Goal: Transaction & Acquisition: Purchase product/service

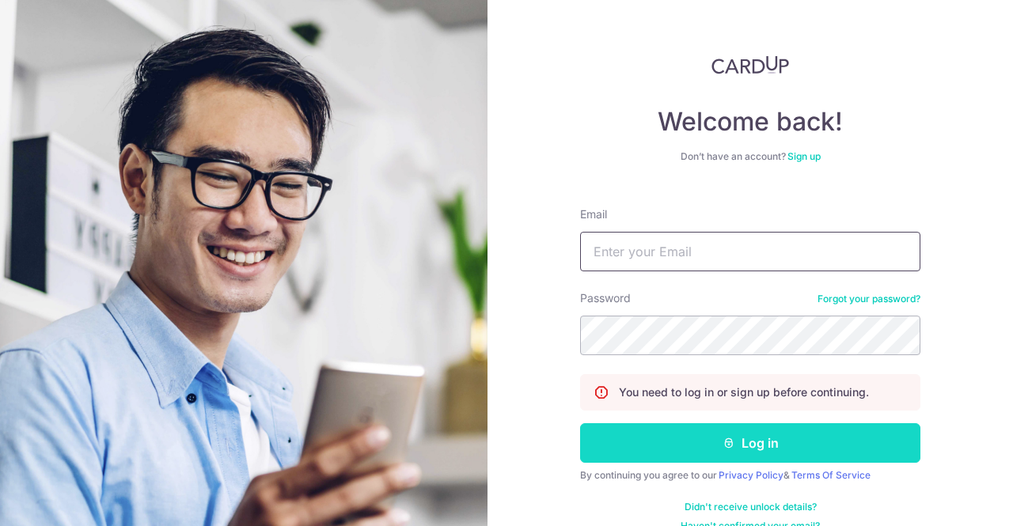
type input "taylingxin@gmail.com"
click at [684, 436] on button "Log in" at bounding box center [750, 444] width 340 height 40
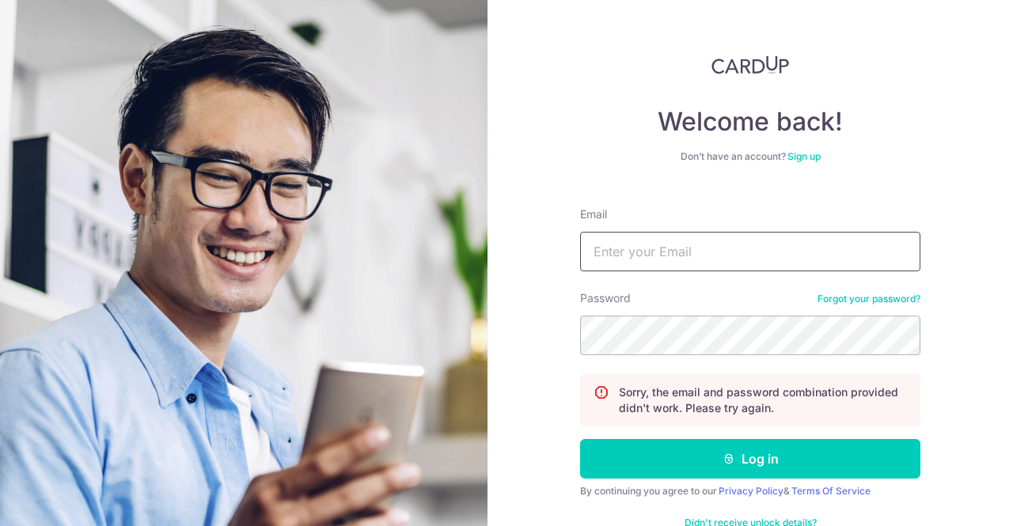
type input "[EMAIL_ADDRESS][DOMAIN_NAME]"
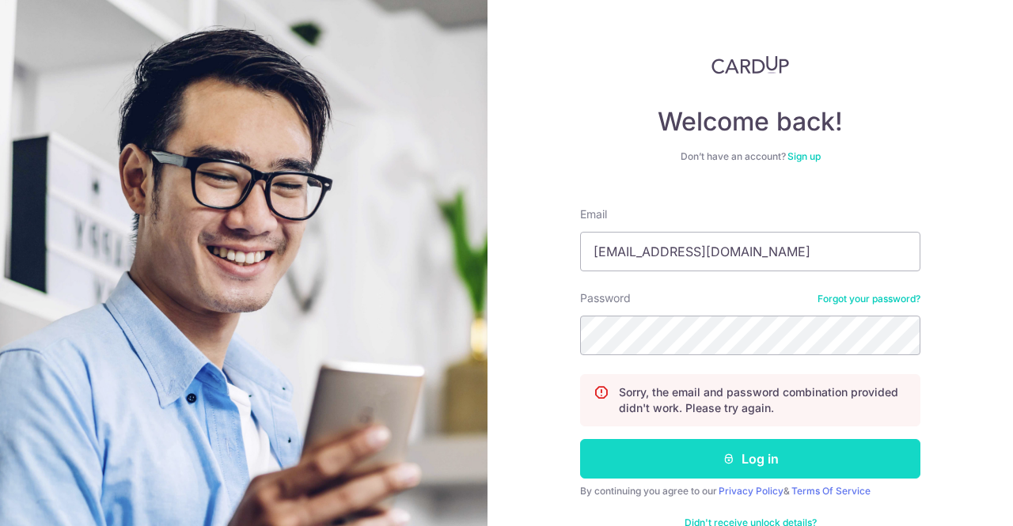
click at [625, 453] on button "Log in" at bounding box center [750, 459] width 340 height 40
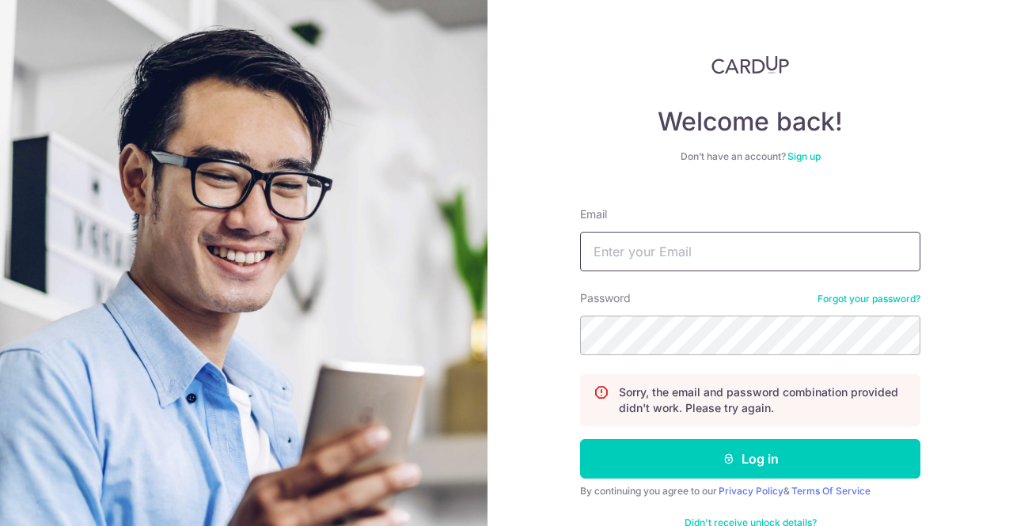
type input "[EMAIL_ADDRESS][DOMAIN_NAME]"
click at [580, 439] on button "Log in" at bounding box center [750, 459] width 340 height 40
type input "[EMAIL_ADDRESS][DOMAIN_NAME]"
click at [580, 439] on button "Log in" at bounding box center [750, 459] width 340 height 40
type input "[EMAIL_ADDRESS][DOMAIN_NAME]"
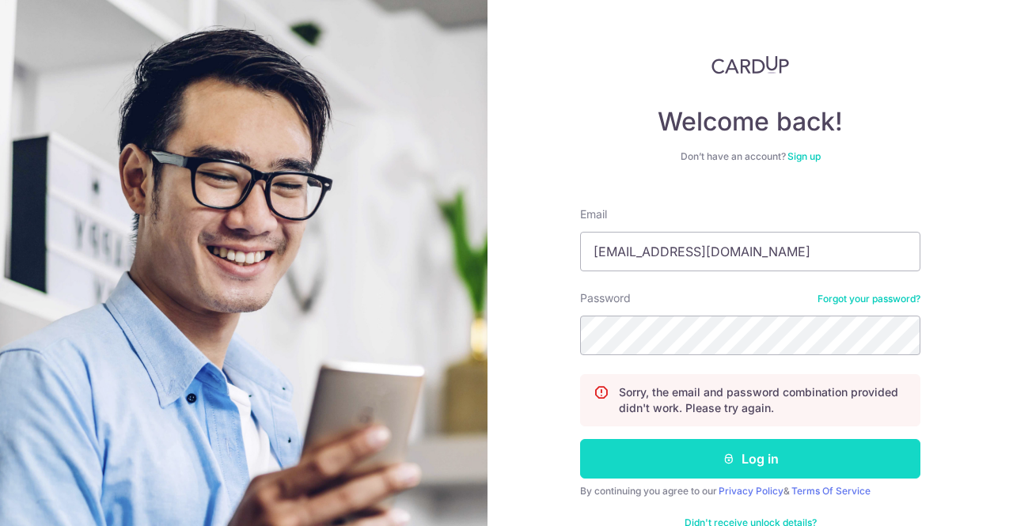
click at [612, 460] on button "Log in" at bounding box center [750, 459] width 340 height 40
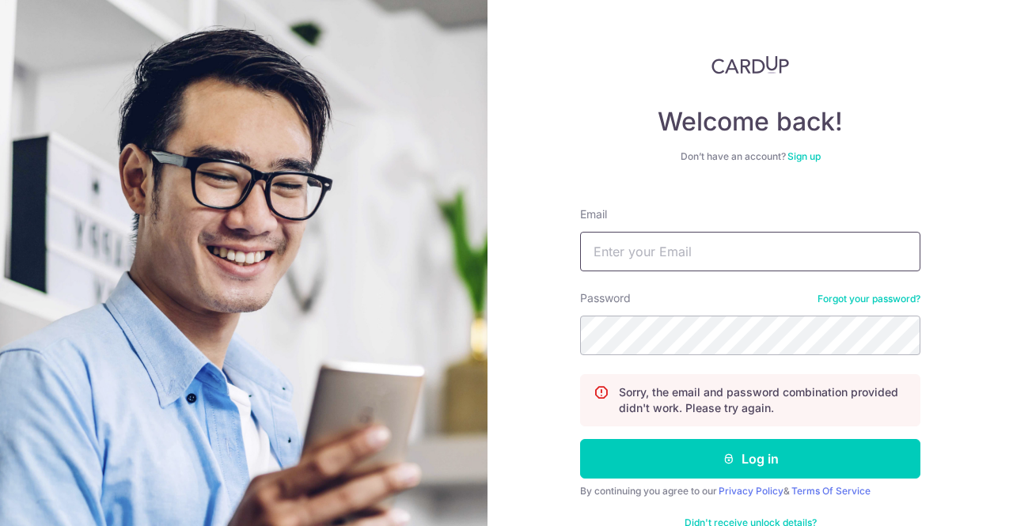
type input "[EMAIL_ADDRESS][DOMAIN_NAME]"
click at [861, 301] on link "Forgot your password?" at bounding box center [869, 299] width 103 height 13
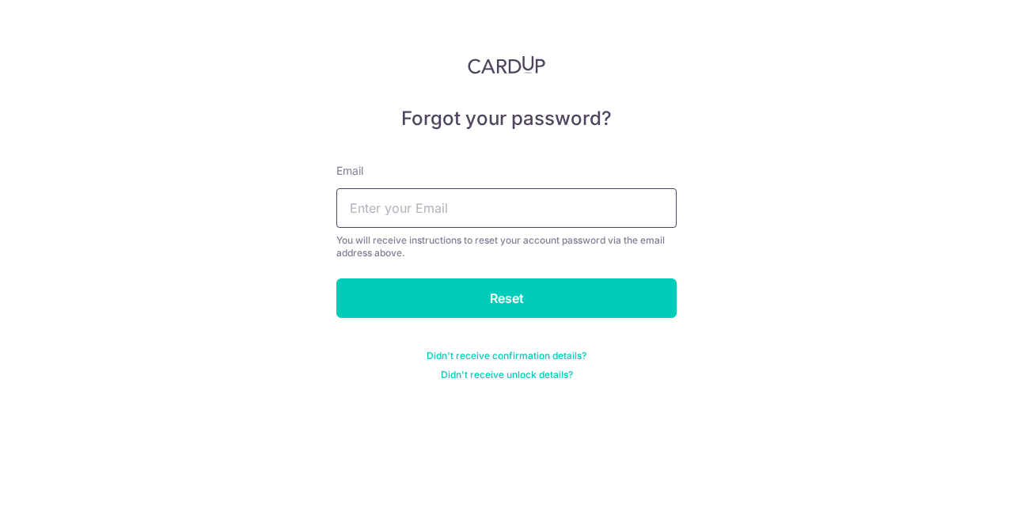
click at [633, 207] on input "text" at bounding box center [506, 208] width 340 height 40
type input "[EMAIL_ADDRESS][DOMAIN_NAME]"
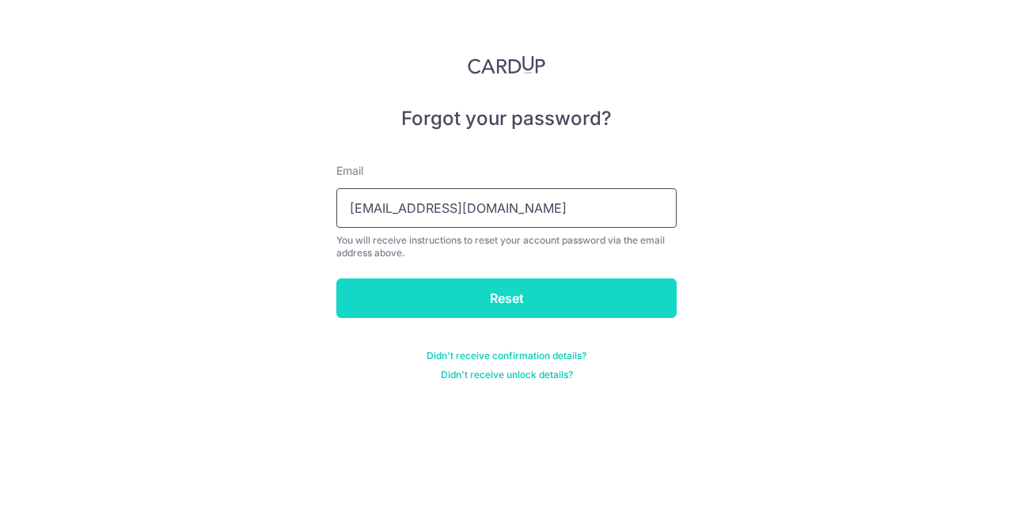
click at [580, 306] on input "Reset" at bounding box center [506, 299] width 340 height 40
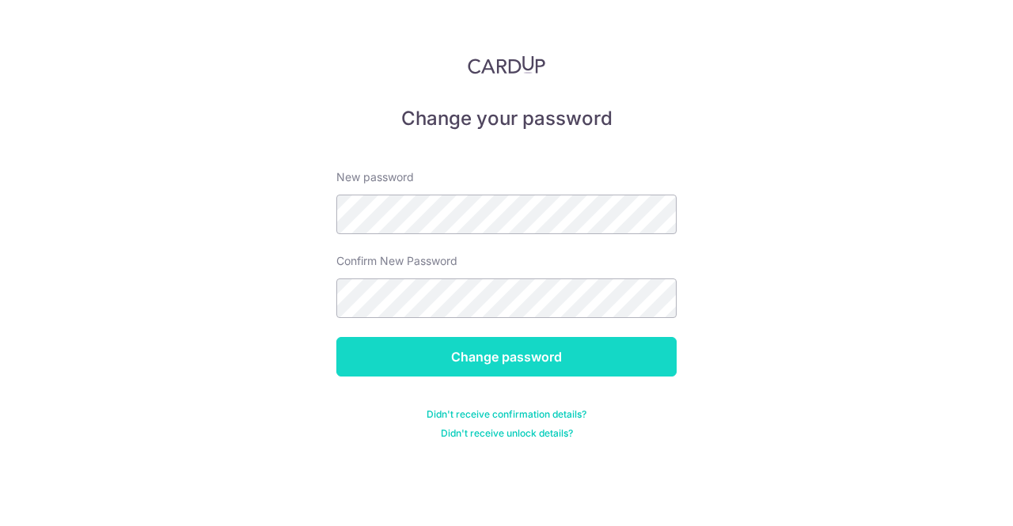
click at [643, 342] on input "Change password" at bounding box center [506, 357] width 340 height 40
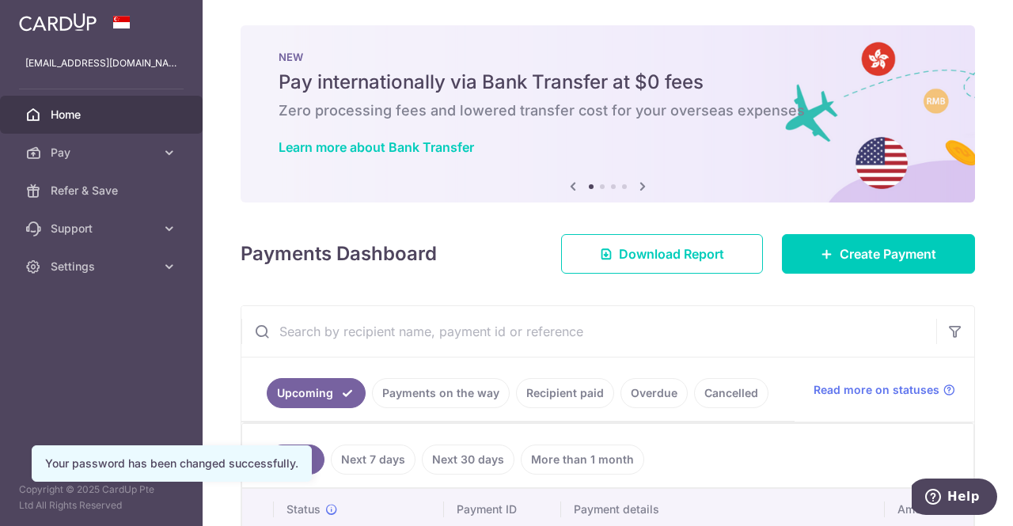
scroll to position [142, 0]
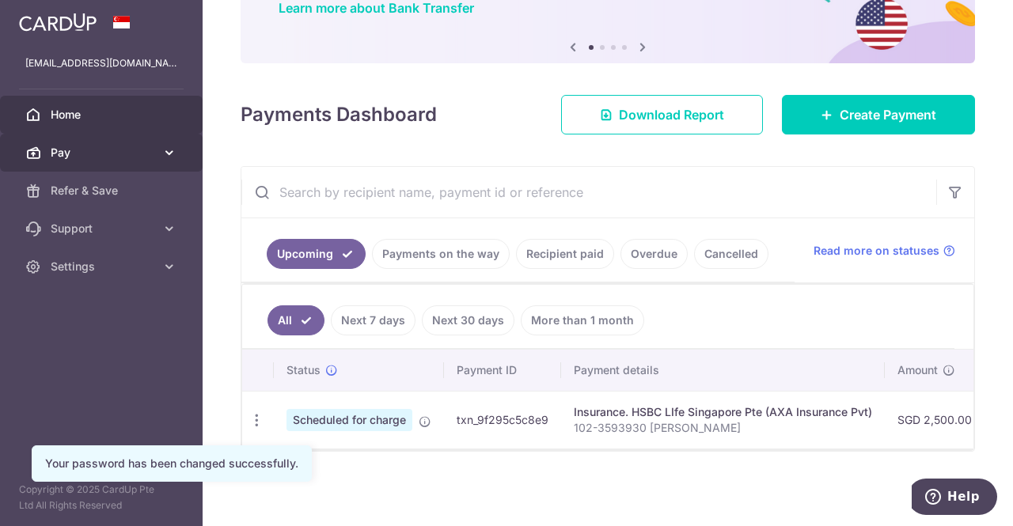
click at [107, 142] on link "Pay" at bounding box center [101, 153] width 203 height 38
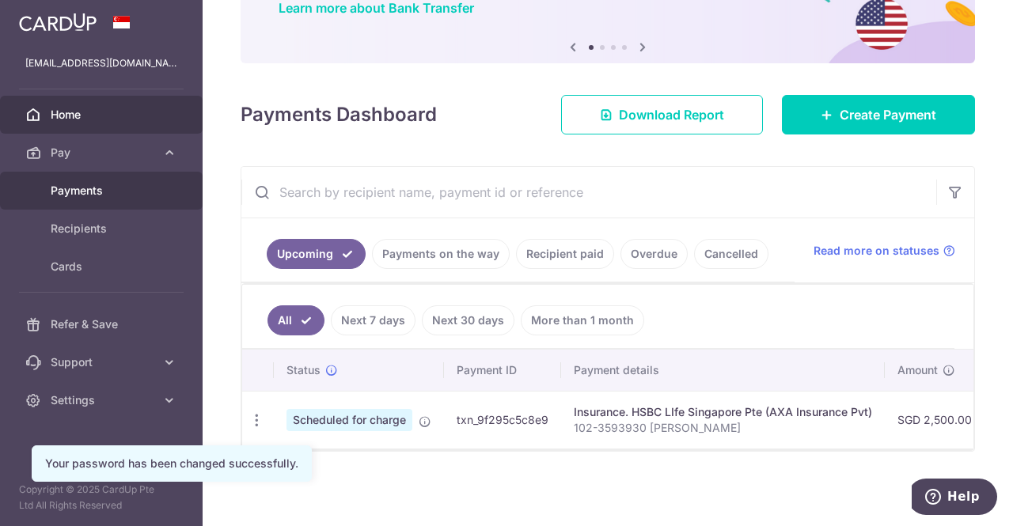
click at [104, 202] on link "Payments" at bounding box center [101, 191] width 203 height 38
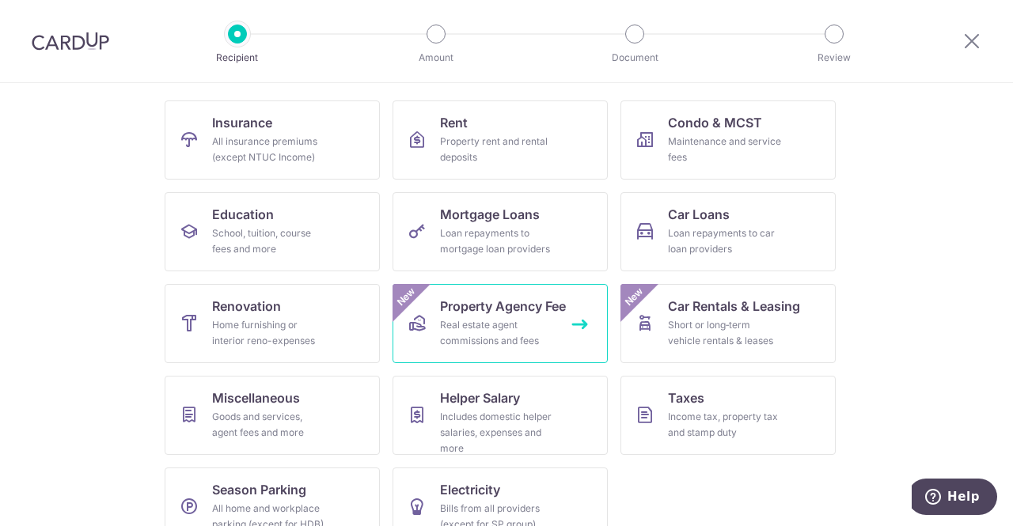
scroll to position [180, 0]
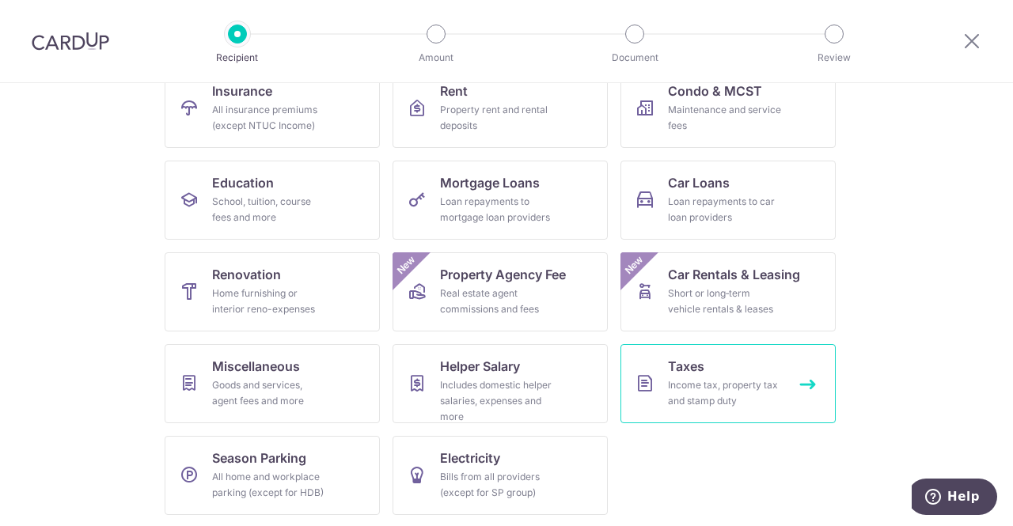
click at [706, 376] on link "Taxes Income tax, property tax and stamp duty" at bounding box center [728, 383] width 215 height 79
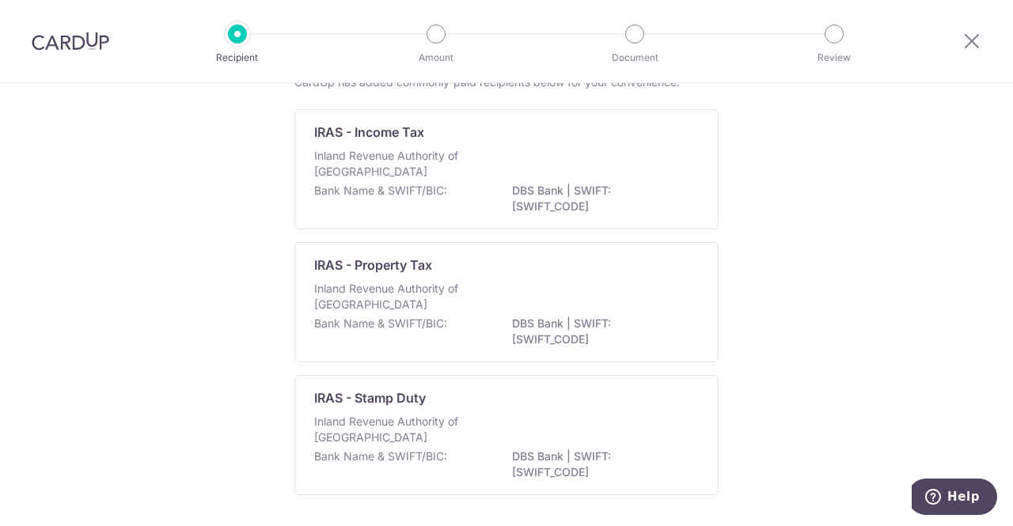
scroll to position [161, 0]
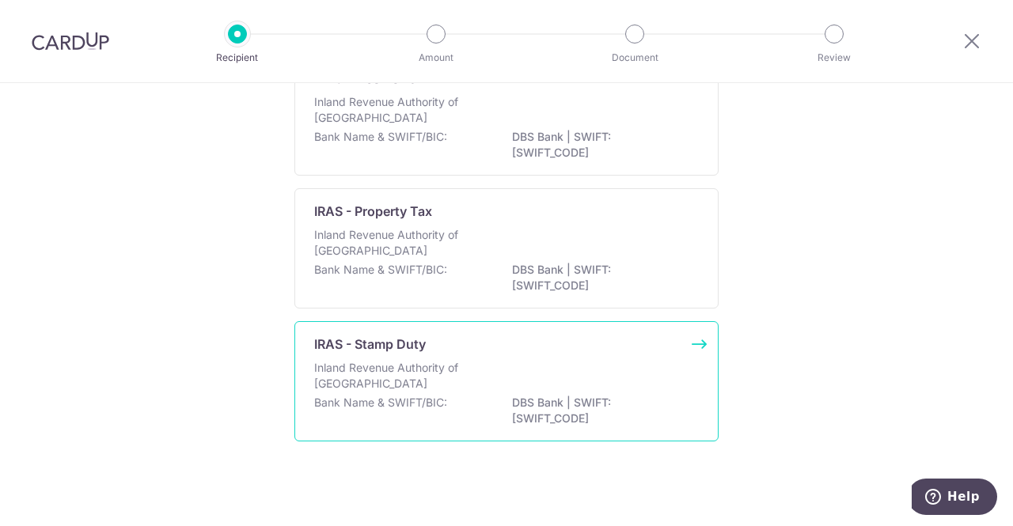
click at [664, 376] on div "Inland Revenue Authority of Singapore" at bounding box center [506, 377] width 385 height 35
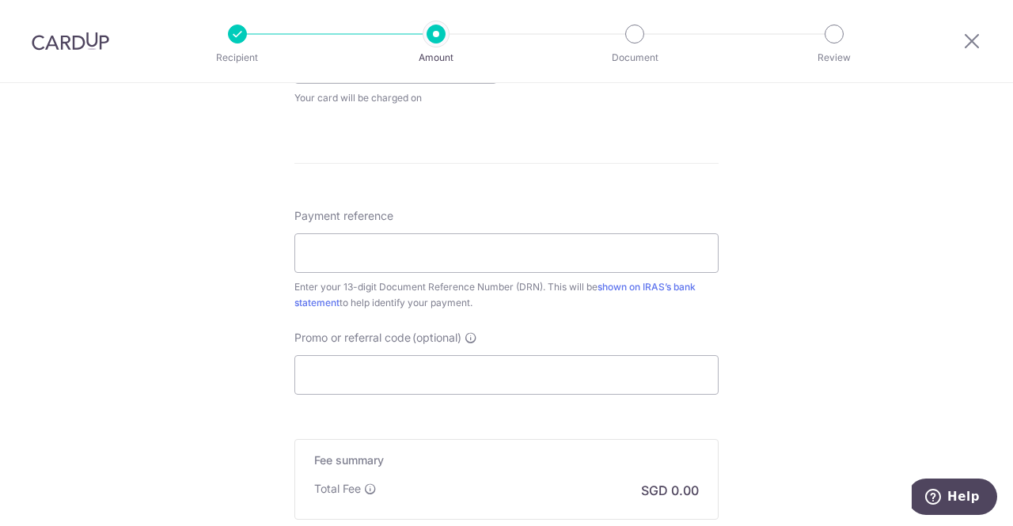
scroll to position [828, 0]
click at [387, 383] on input "Promo or referral code (optional)" at bounding box center [506, 378] width 424 height 40
paste input "MCTAX25"
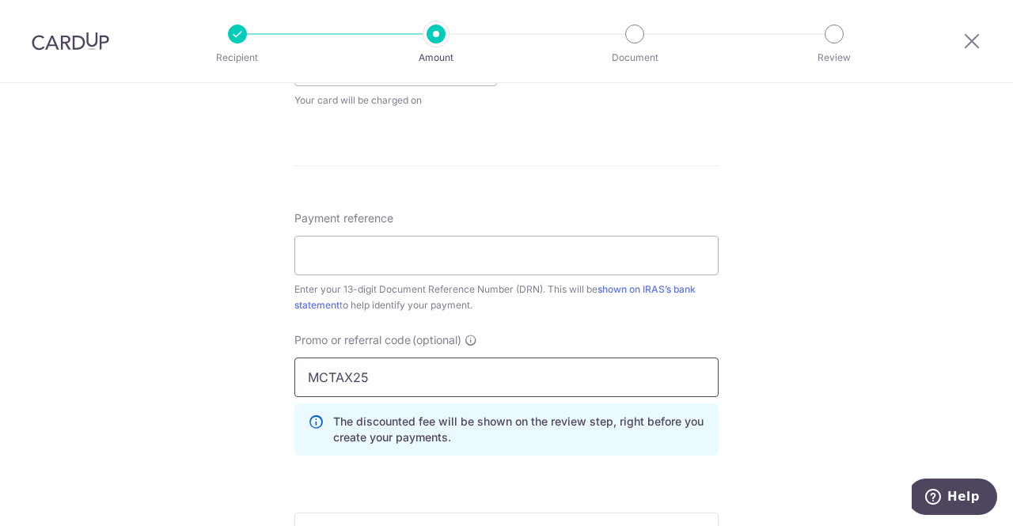
type input "MCTAX25"
click at [796, 363] on div "Tell us more about your payment Enter payment amount SGD The total tax payment …" at bounding box center [506, 25] width 1013 height 1541
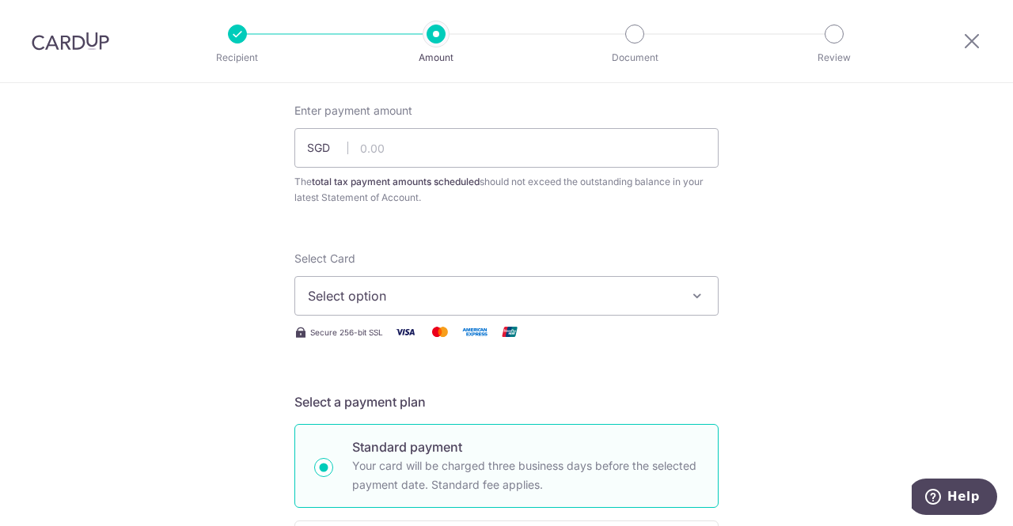
scroll to position [79, 0]
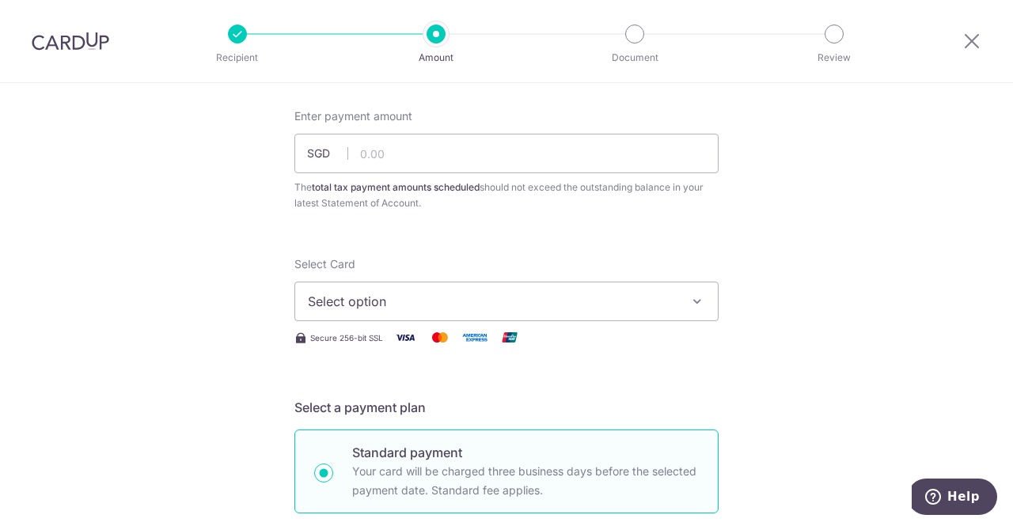
click at [534, 302] on span "Select option" at bounding box center [492, 301] width 369 height 19
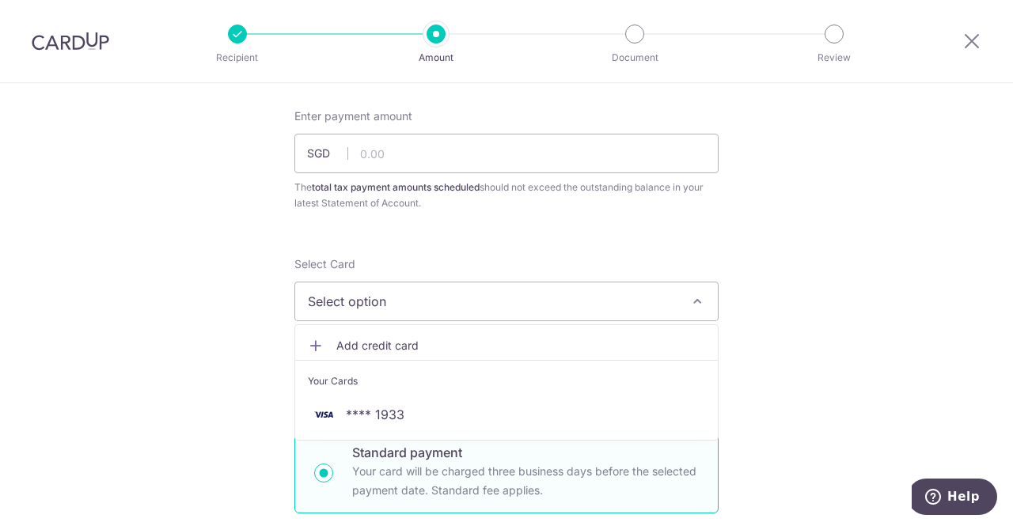
click at [437, 358] on link "Add credit card" at bounding box center [506, 346] width 423 height 28
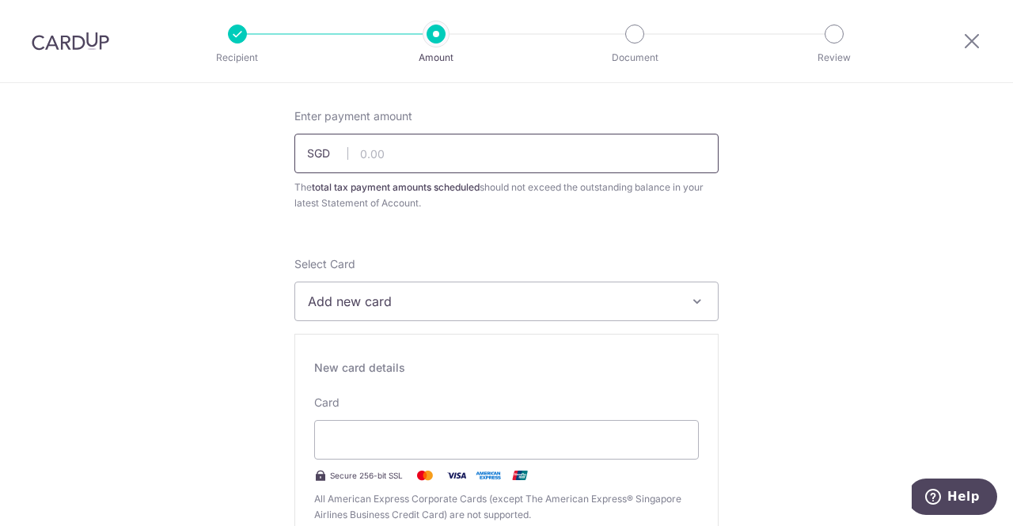
click at [393, 162] on input "text" at bounding box center [506, 154] width 424 height 40
drag, startPoint x: 591, startPoint y: 243, endPoint x: 474, endPoint y: 298, distance: 129.3
click at [519, 292] on span "Add new card" at bounding box center [492, 301] width 369 height 19
type input "70,950.00"
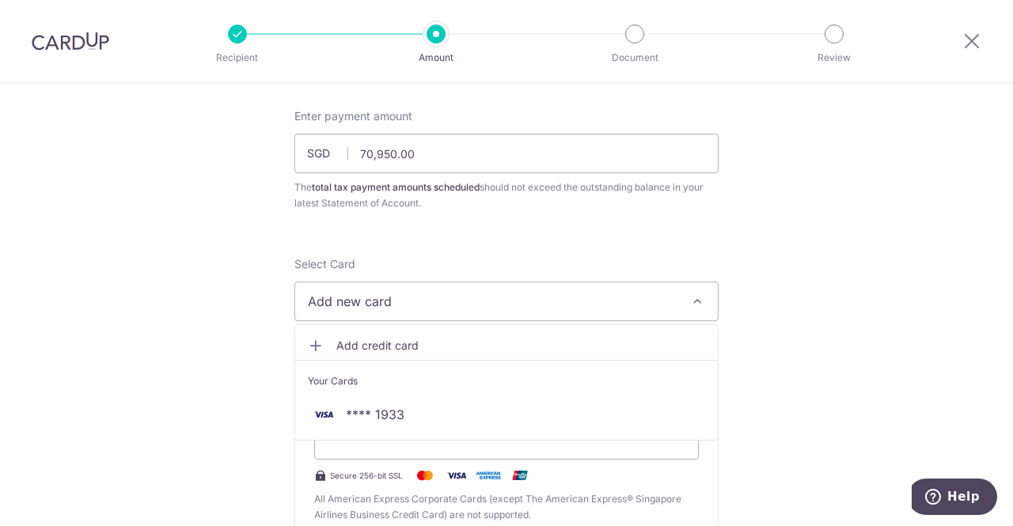
click at [449, 329] on ul "Add credit card Your Cards **** 1933" at bounding box center [506, 383] width 424 height 116
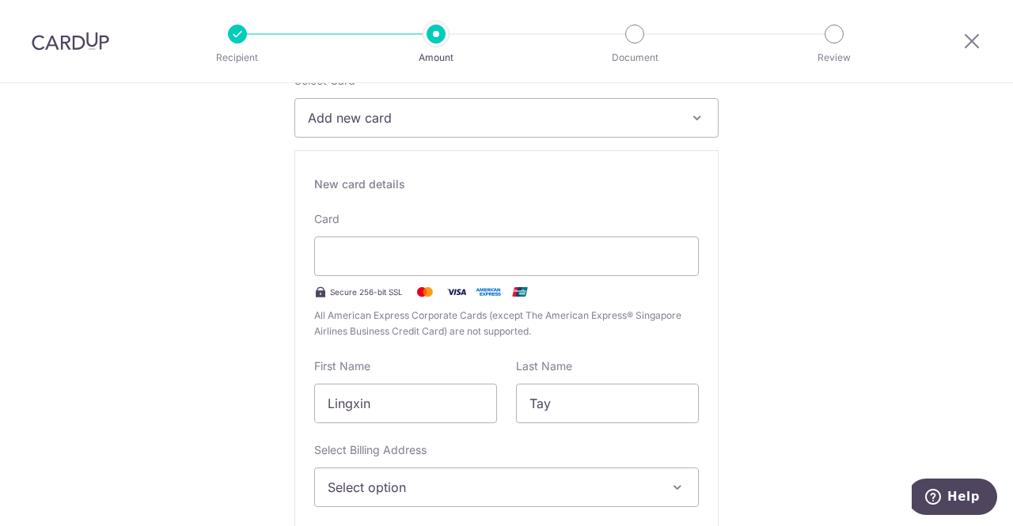
scroll to position [332, 0]
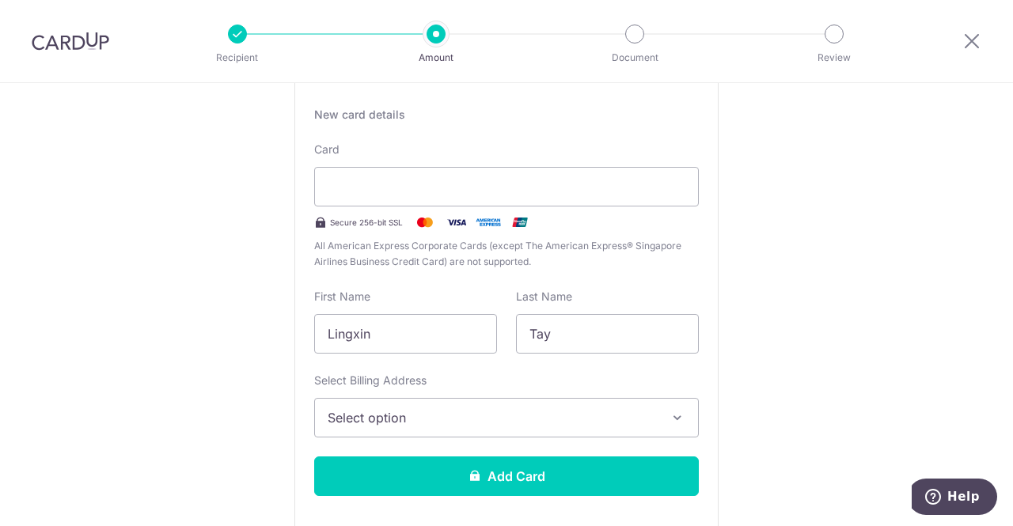
click at [472, 420] on span "Select option" at bounding box center [492, 417] width 329 height 19
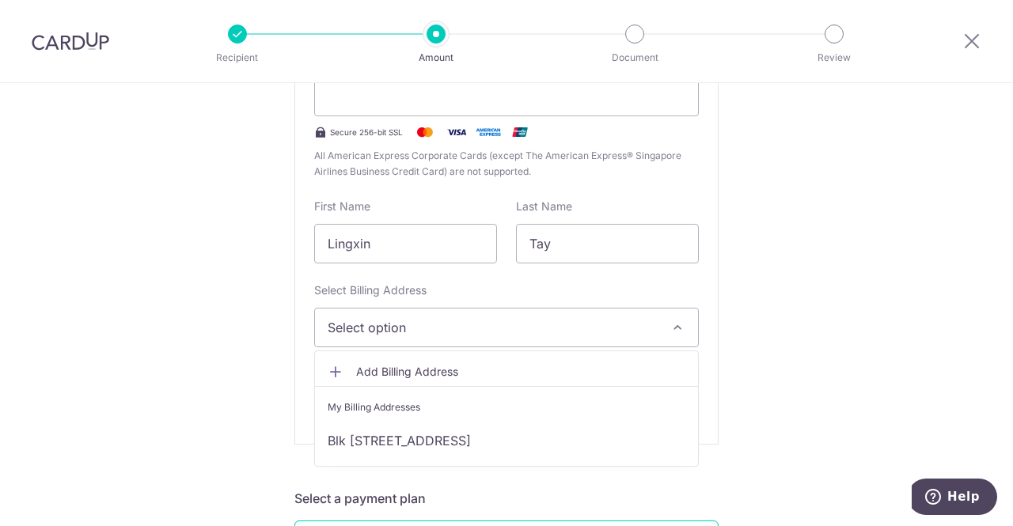
scroll to position [424, 0]
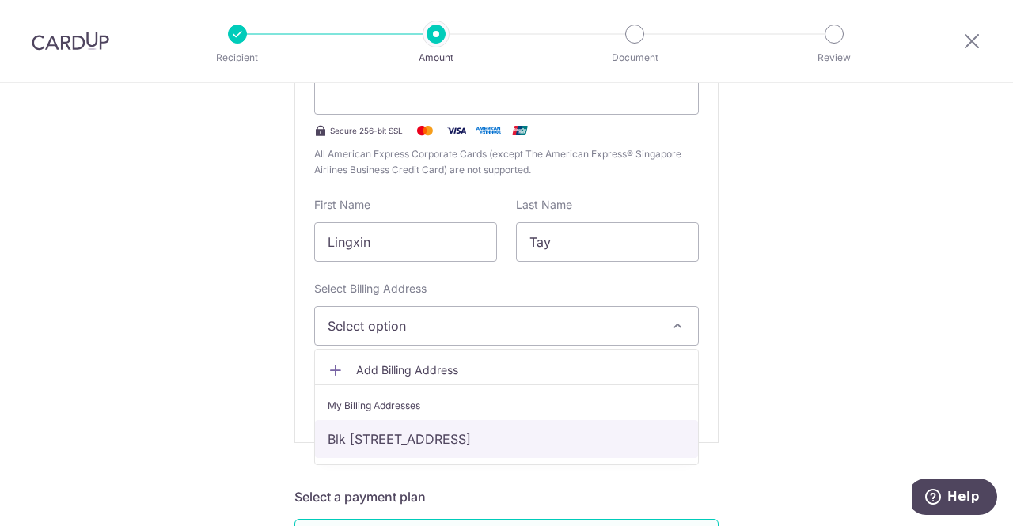
click at [450, 433] on link "Blk [STREET_ADDRESS]" at bounding box center [506, 439] width 383 height 38
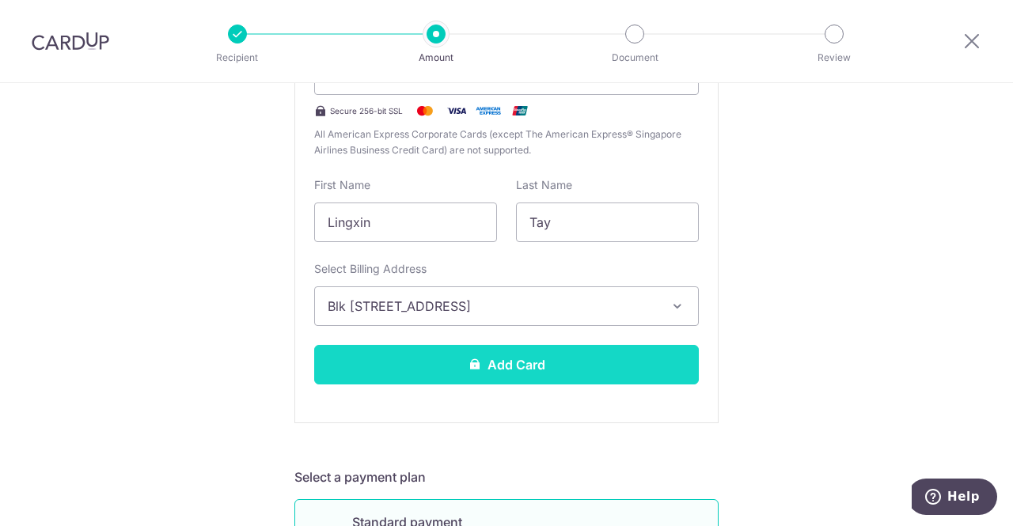
click at [470, 370] on button "Add Card" at bounding box center [506, 365] width 385 height 40
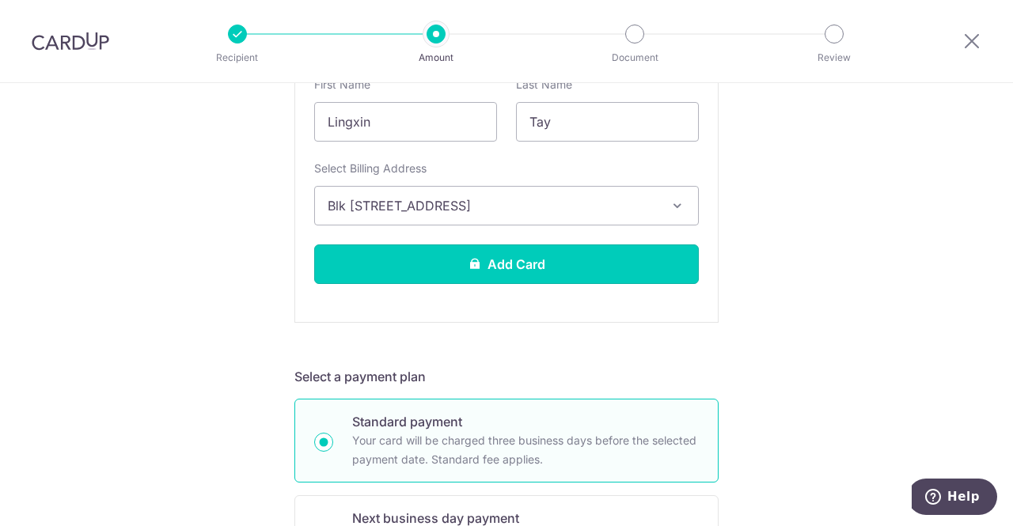
scroll to position [568, 0]
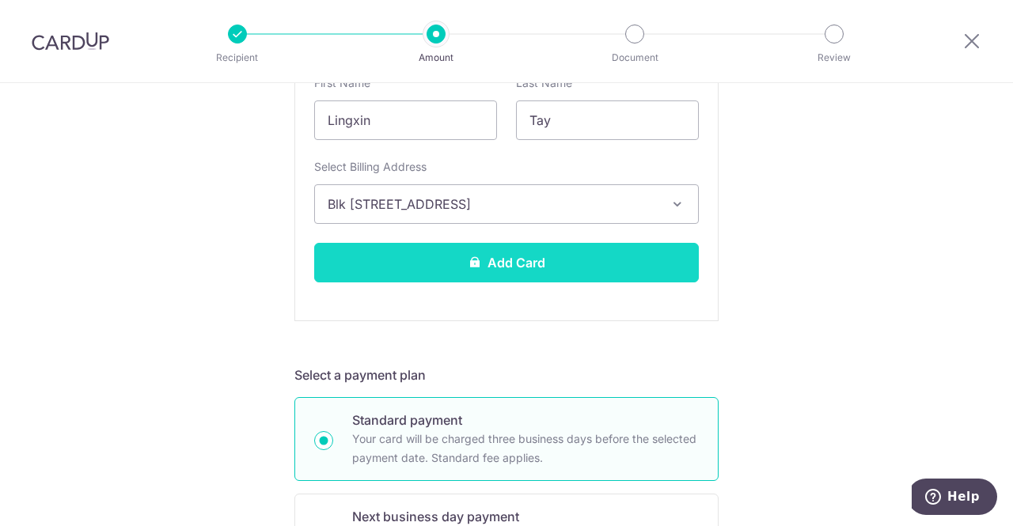
click at [526, 272] on button "Add Card" at bounding box center [506, 263] width 385 height 40
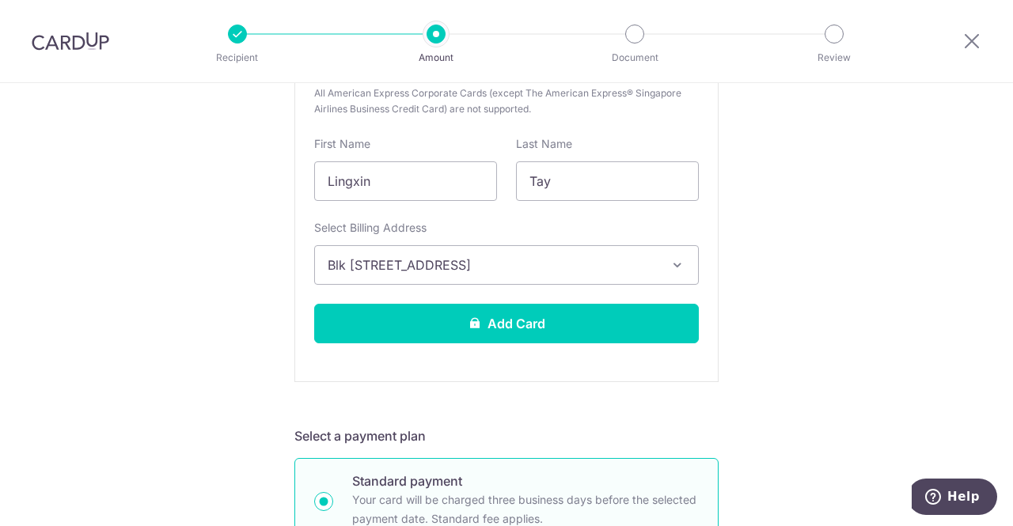
scroll to position [486, 0]
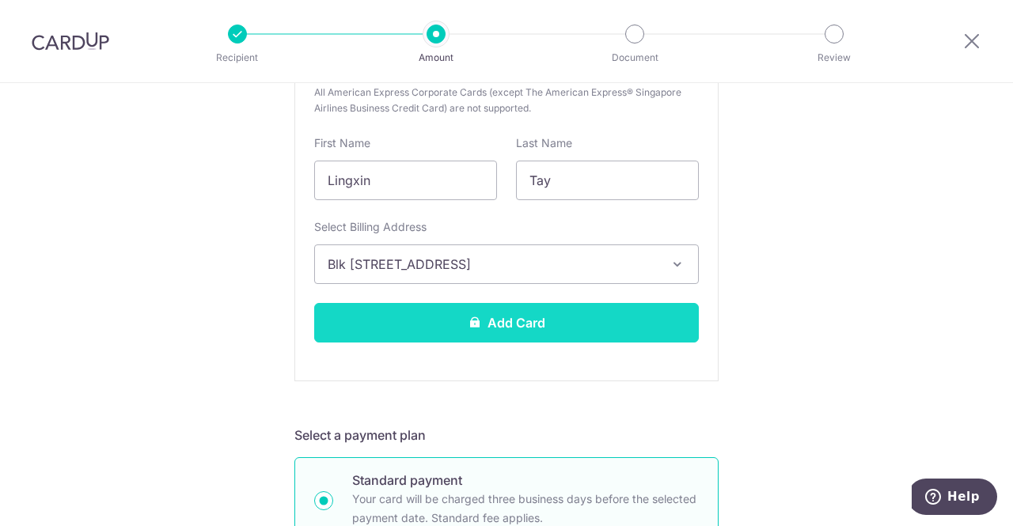
click at [519, 329] on button "Add Card" at bounding box center [506, 323] width 385 height 40
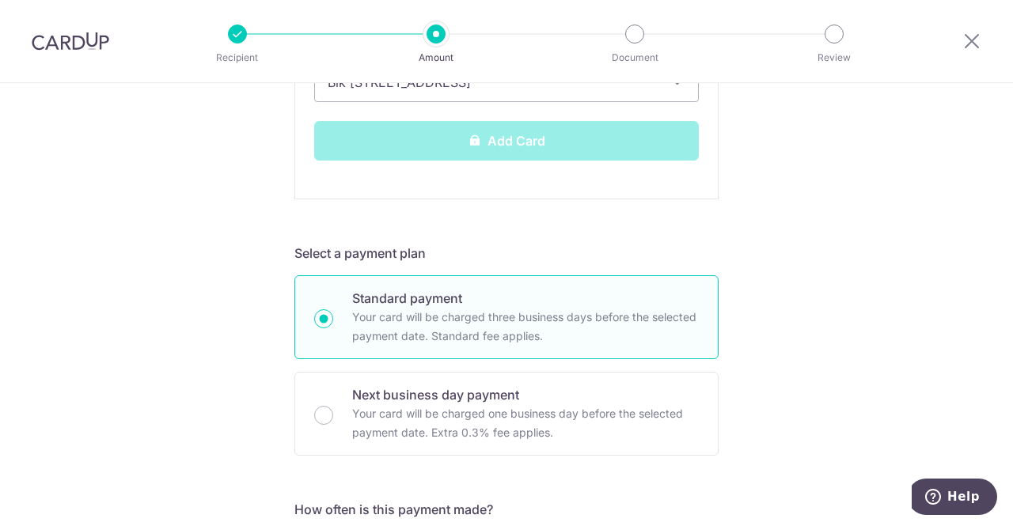
scroll to position [673, 0]
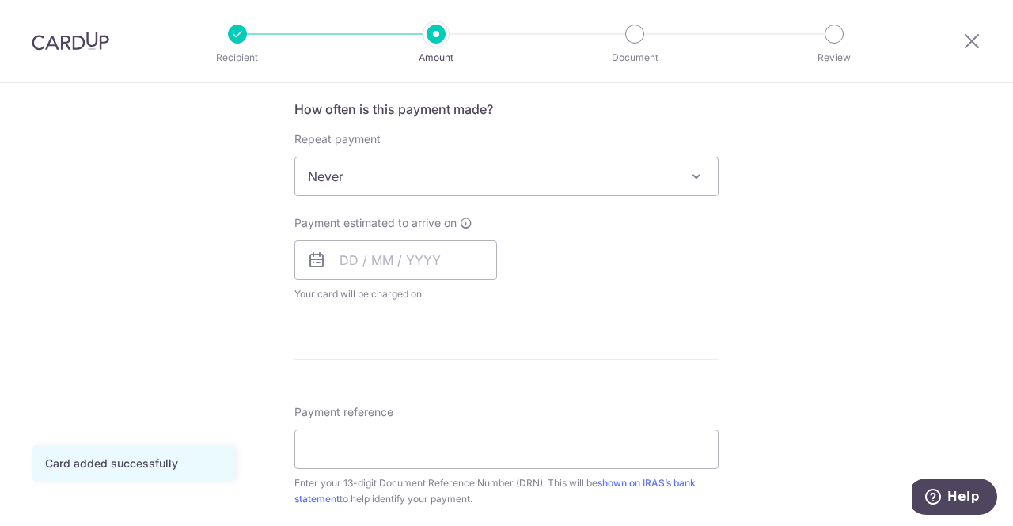
scroll to position [637, 0]
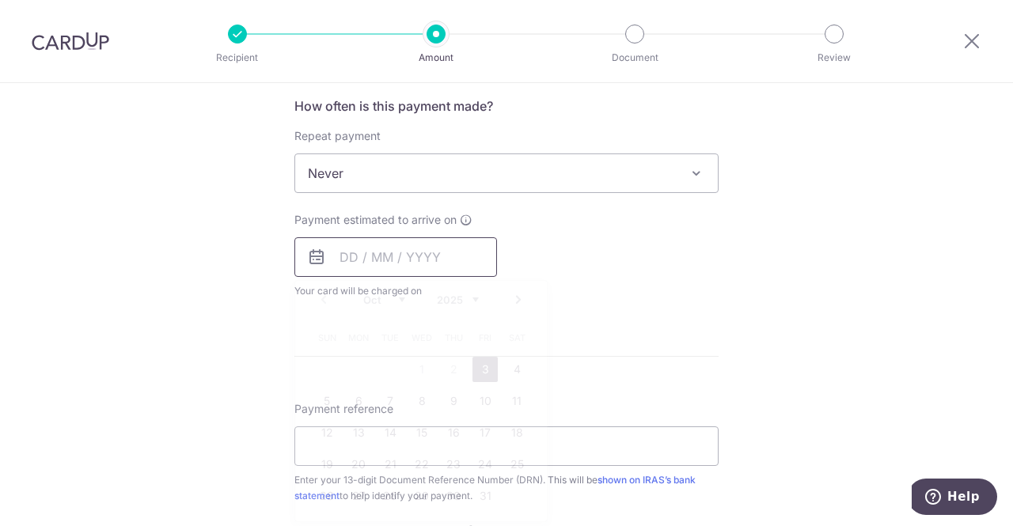
click at [451, 258] on input "text" at bounding box center [395, 257] width 203 height 40
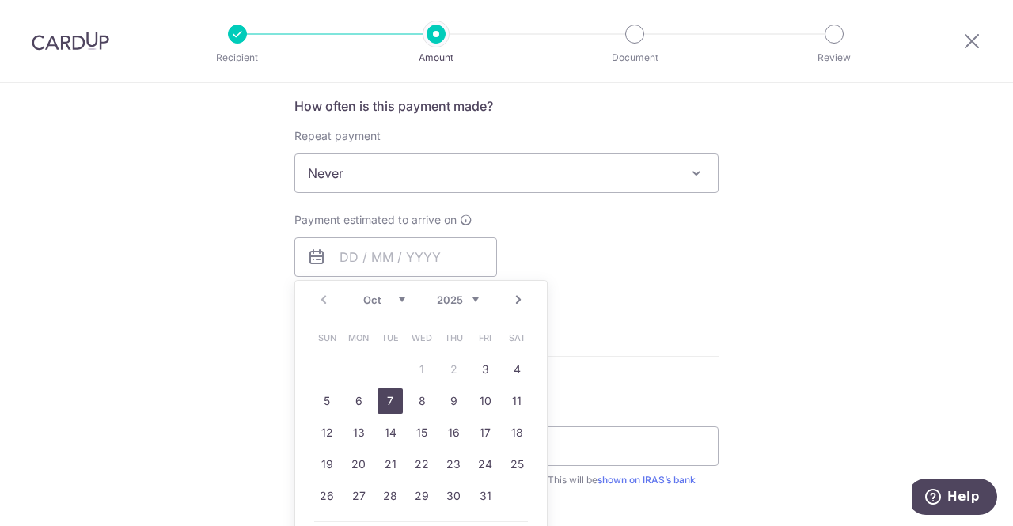
click at [393, 401] on link "7" at bounding box center [390, 401] width 25 height 25
type input "[DATE]"
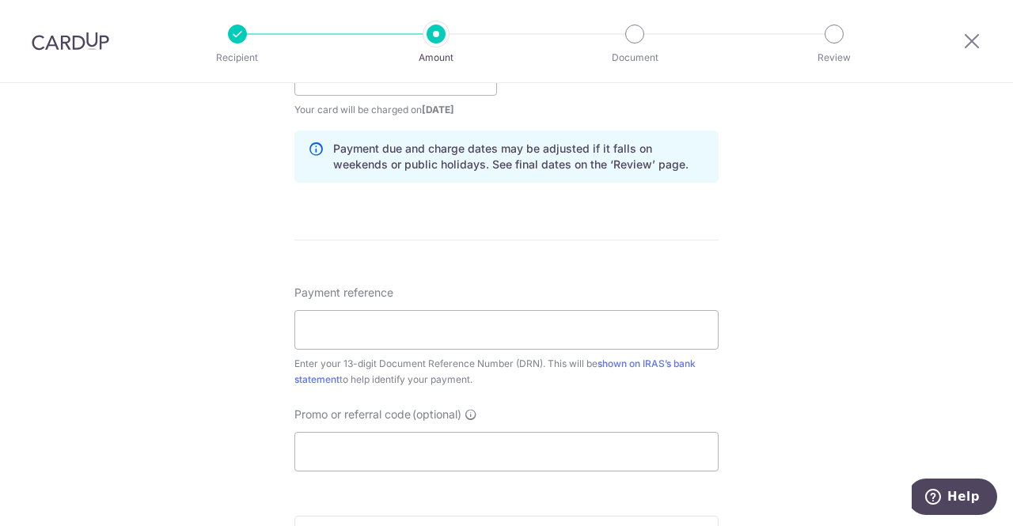
scroll to position [833, 0]
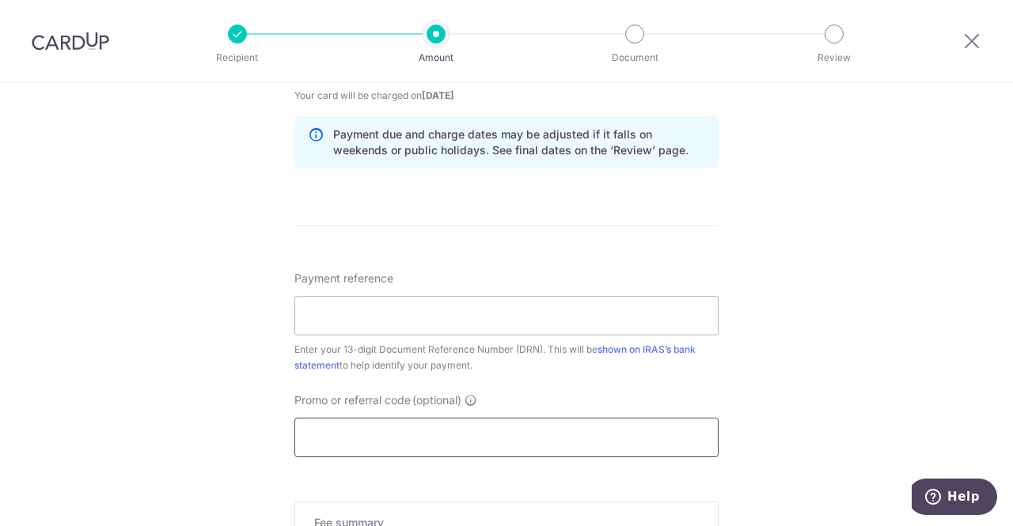
click at [433, 430] on input "Promo or referral code (optional)" at bounding box center [506, 438] width 424 height 40
paste input "[URL][DOMAIN_NAME]"
type input "[URL][DOMAIN_NAME]"
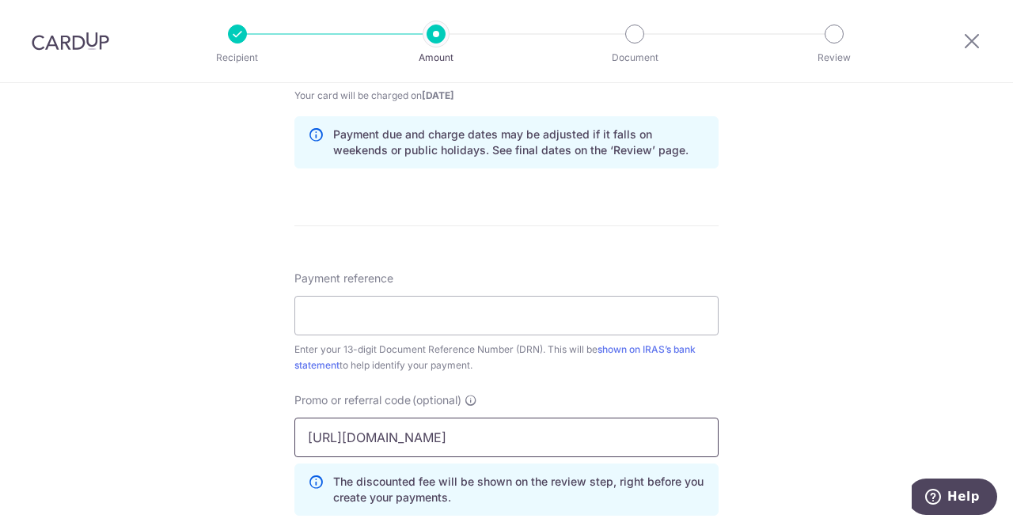
scroll to position [0, 355]
click at [433, 430] on input "https://www.citibank.com.sg/credit-cards/landing-page/referral-program/referrer…" at bounding box center [506, 438] width 424 height 40
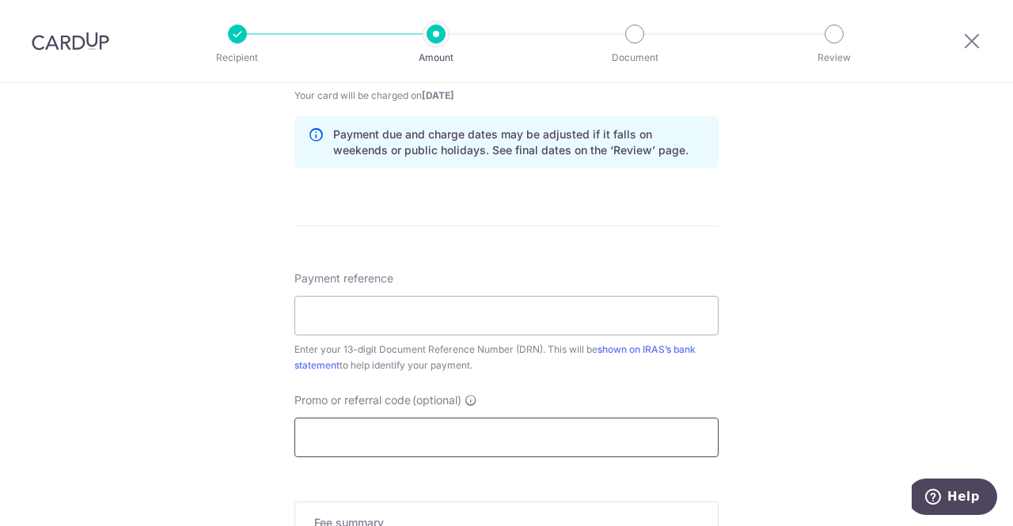
paste input "MCTAX25"
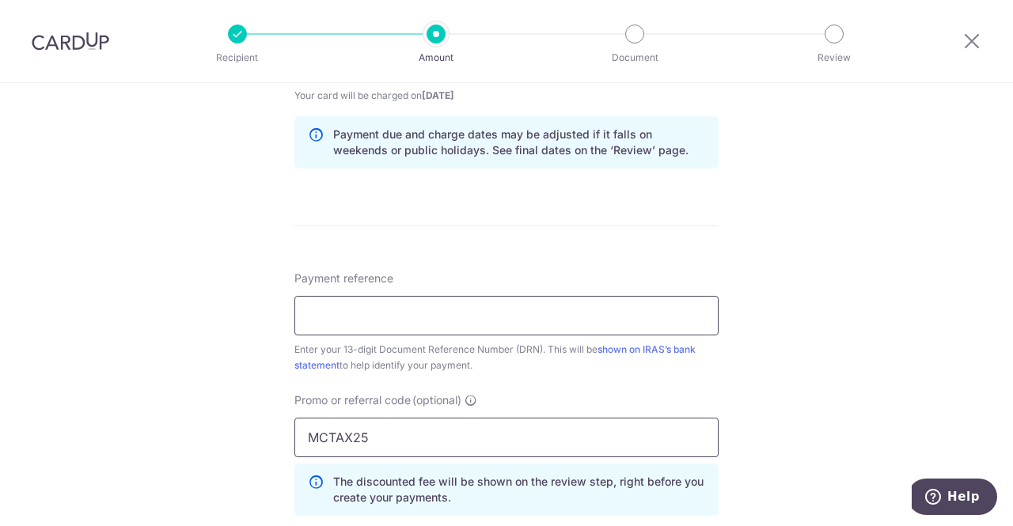
type input "MCTAX25"
click at [412, 324] on input "Payment reference" at bounding box center [506, 316] width 424 height 40
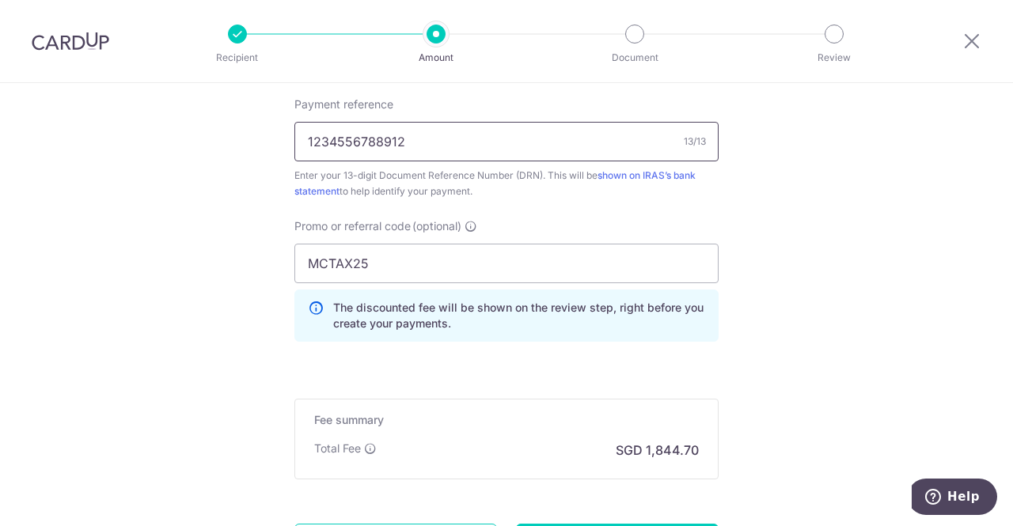
scroll to position [1145, 0]
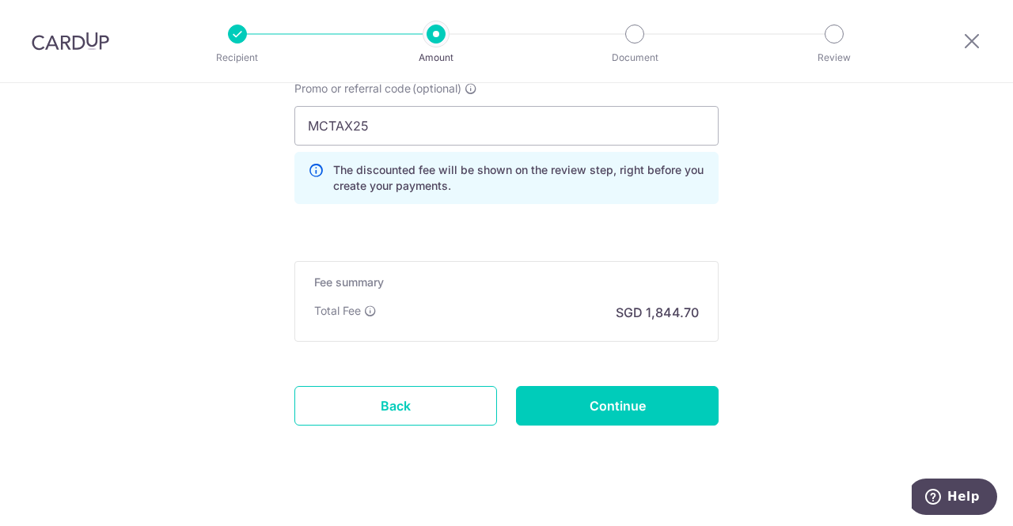
type input "1234556788912"
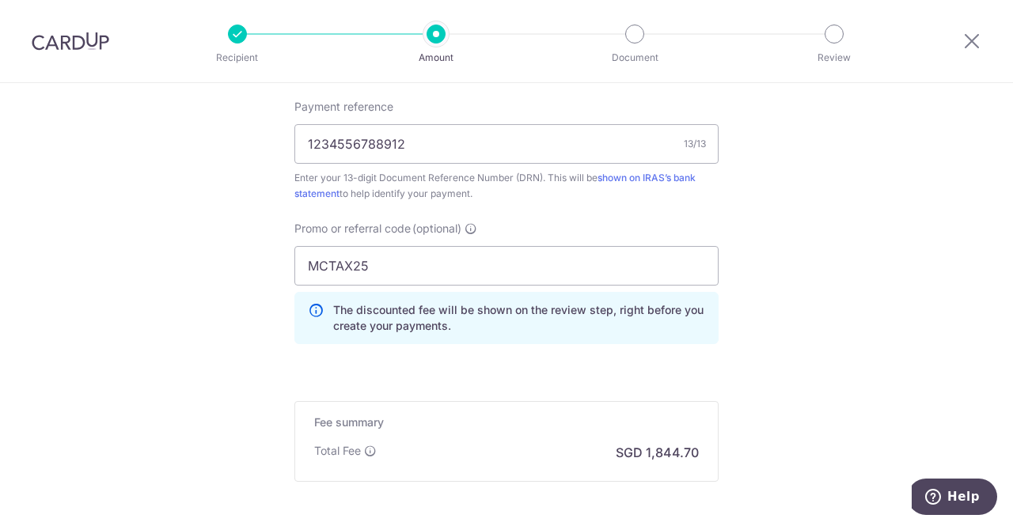
scroll to position [1004, 0]
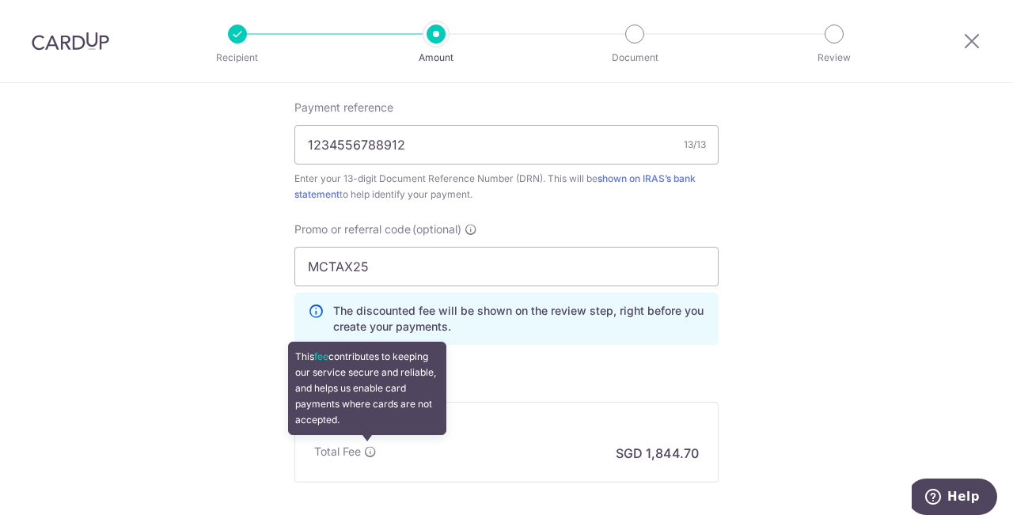
click at [366, 447] on icon at bounding box center [370, 452] width 13 height 13
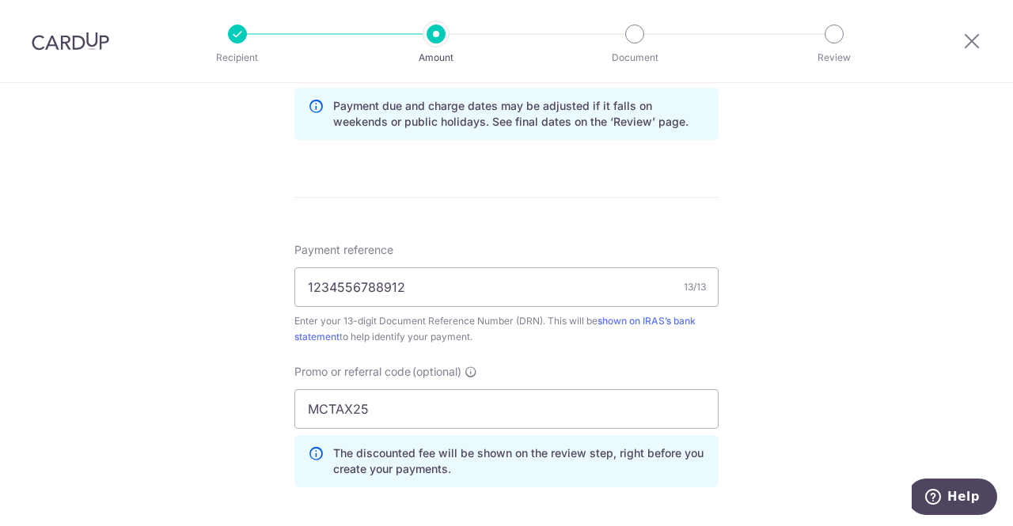
scroll to position [816, 0]
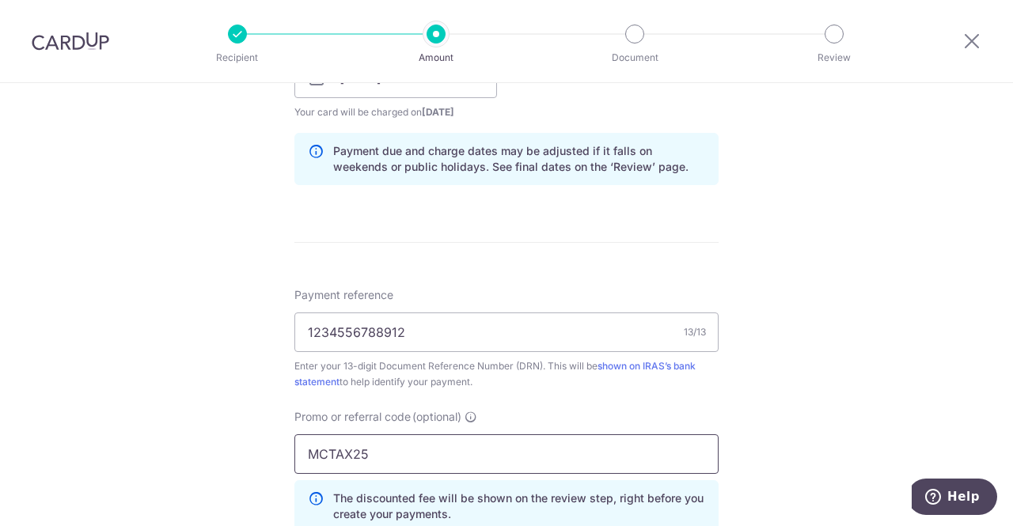
click at [521, 456] on input "MCTAX25" at bounding box center [506, 455] width 424 height 40
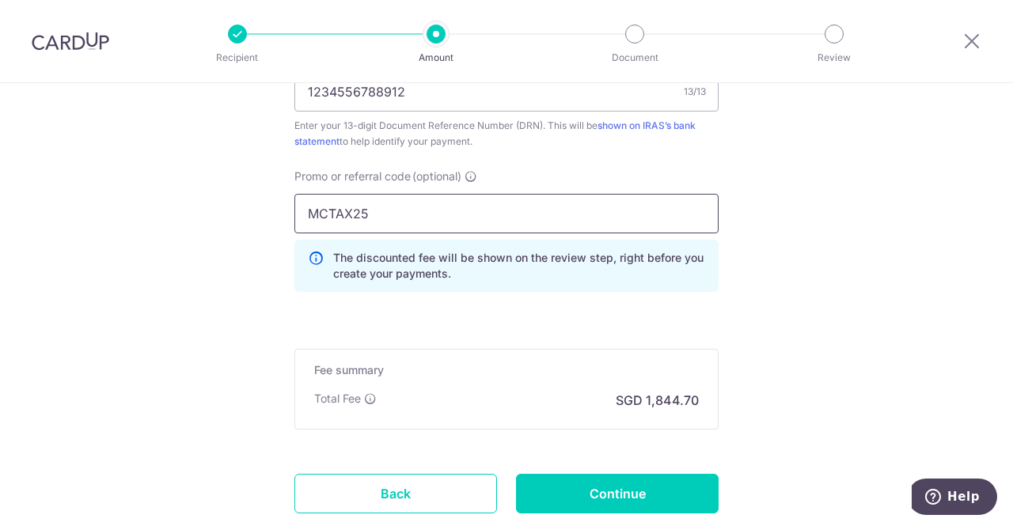
scroll to position [1058, 0]
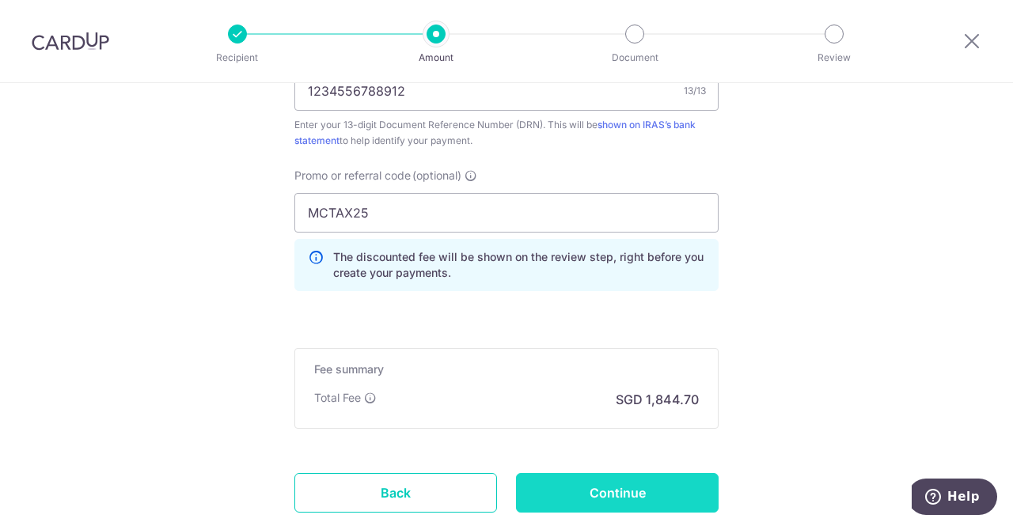
click at [564, 491] on input "Continue" at bounding box center [617, 493] width 203 height 40
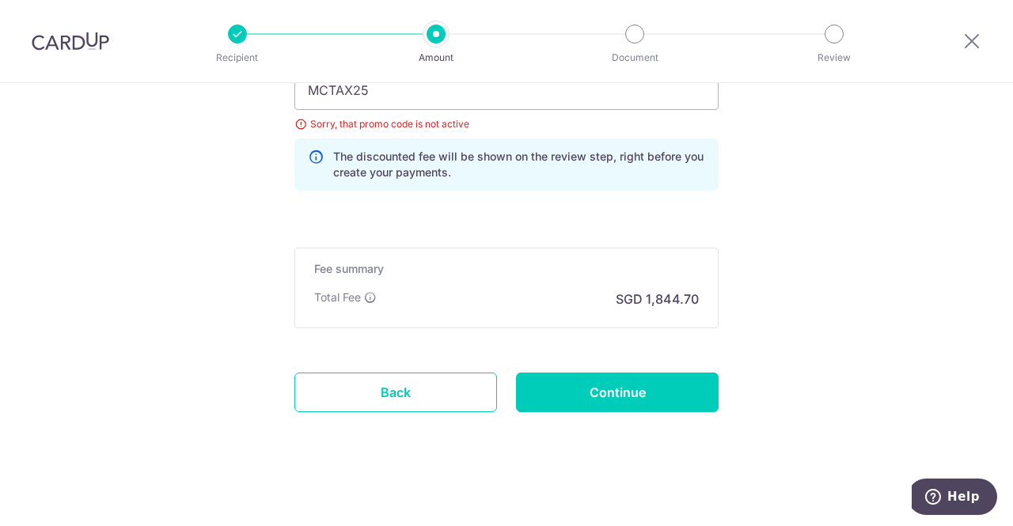
scroll to position [1154, 0]
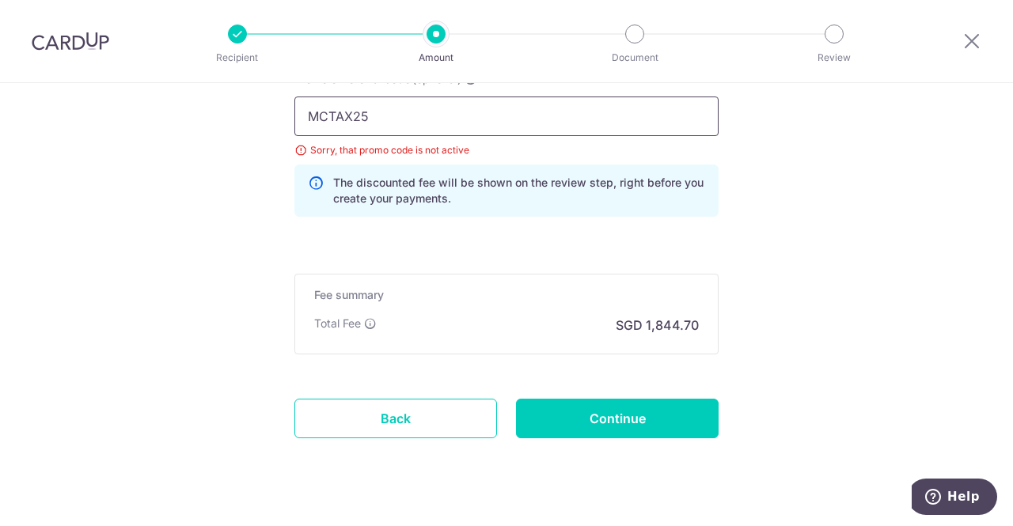
click at [482, 109] on input "MCTAX25" at bounding box center [506, 117] width 424 height 40
click at [458, 110] on input "MCTAX25" at bounding box center [506, 117] width 424 height 40
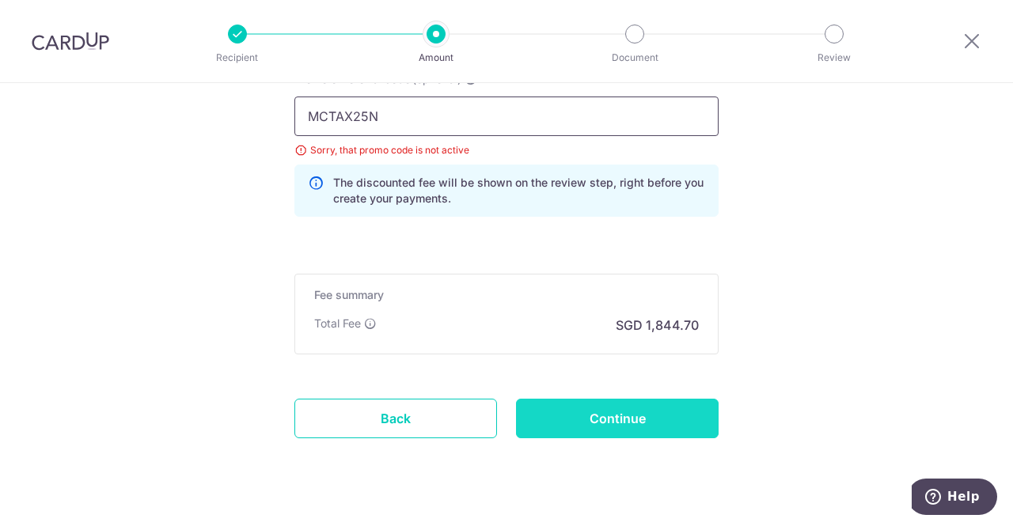
type input "MCTAX25N"
click at [555, 414] on input "Continue" at bounding box center [617, 419] width 203 height 40
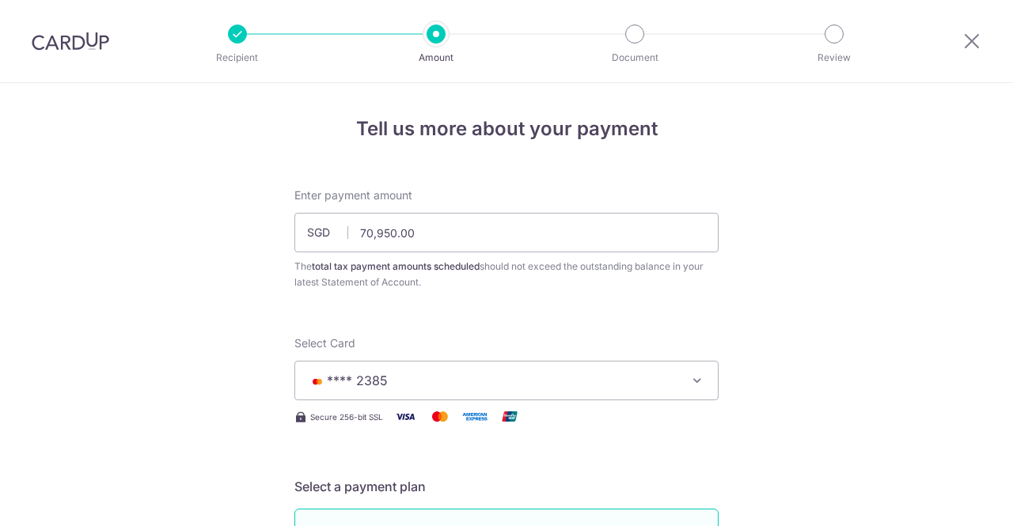
scroll to position [1180, 0]
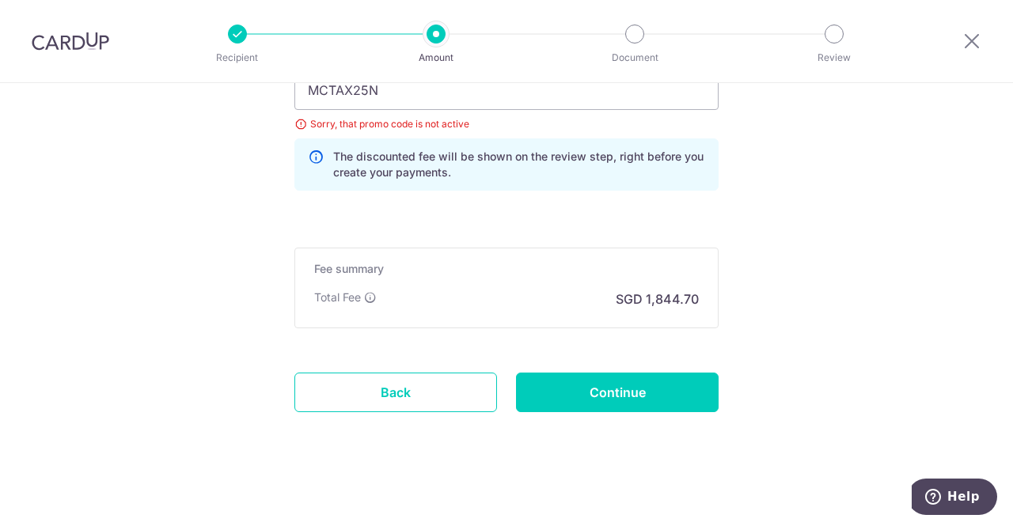
click at [468, 82] on div "Recipient Amount Document Review" at bounding box center [535, 41] width 679 height 82
click at [468, 90] on input "MCTAX25N" at bounding box center [506, 90] width 424 height 40
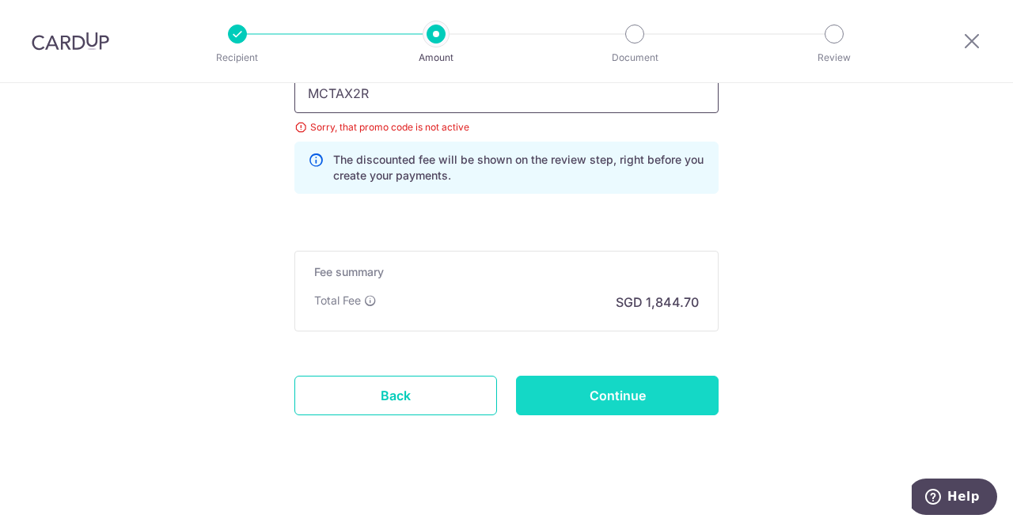
type input "MCTAX2R"
click at [579, 405] on input "Continue" at bounding box center [617, 396] width 203 height 40
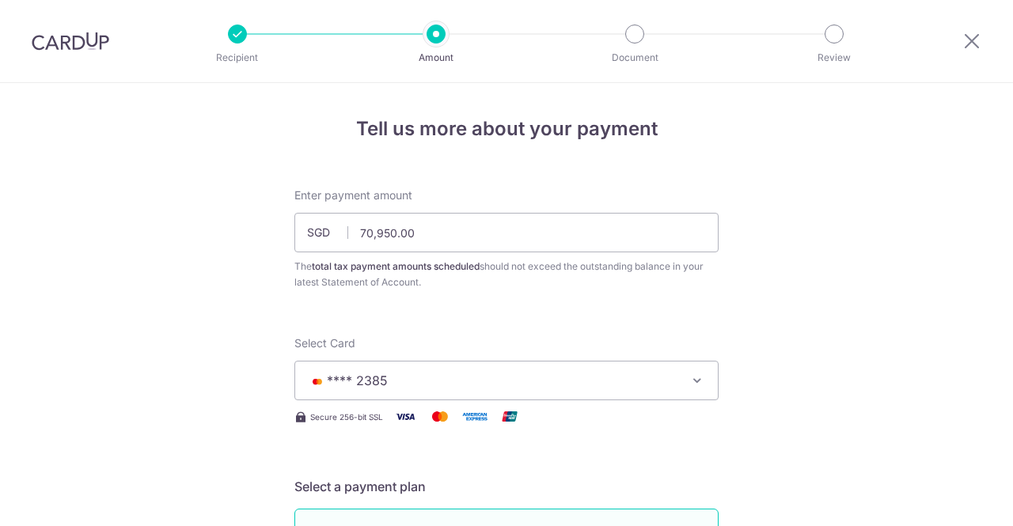
scroll to position [1180, 0]
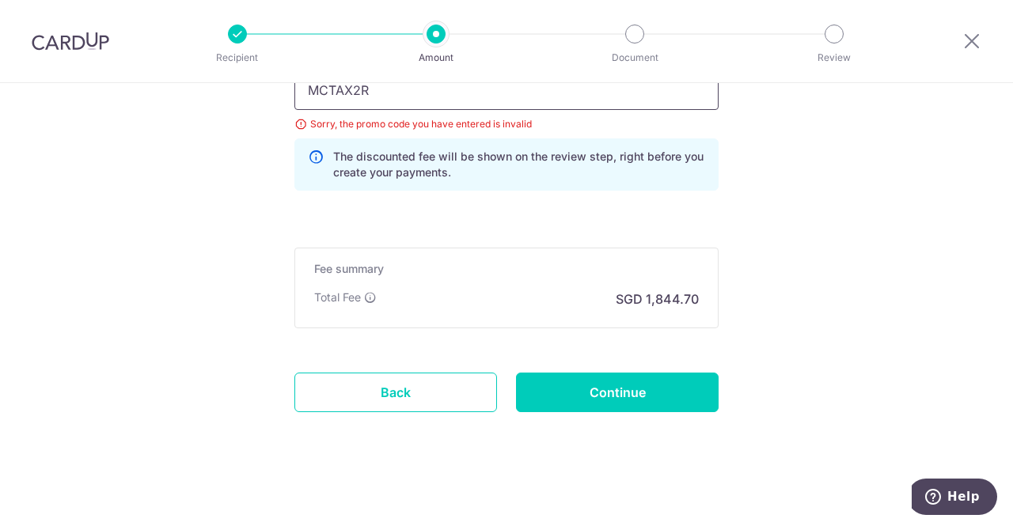
click at [397, 85] on input "MCTAX2R" at bounding box center [506, 90] width 424 height 40
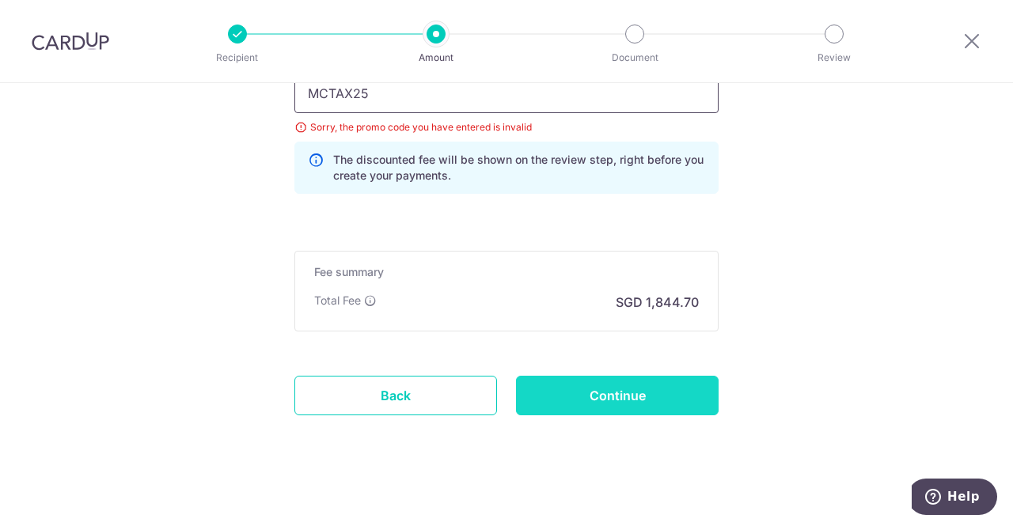
type input "MCTAX25"
click at [657, 378] on input "Continue" at bounding box center [617, 396] width 203 height 40
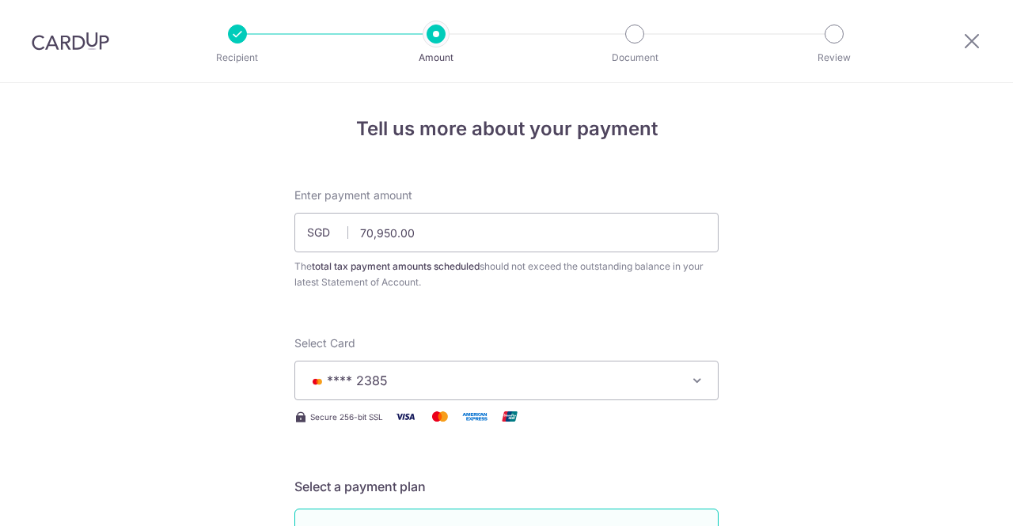
scroll to position [1180, 0]
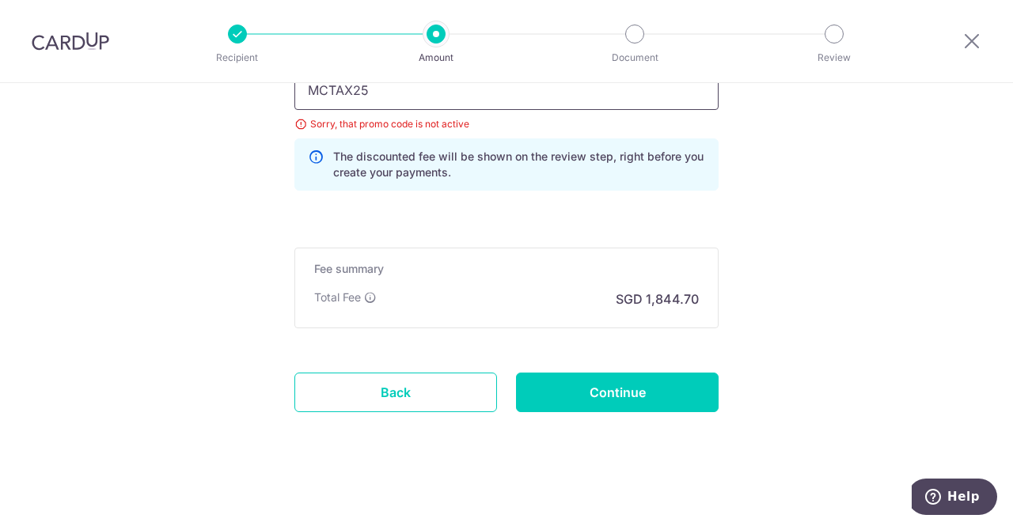
click at [390, 94] on input "MCTAX25" at bounding box center [506, 90] width 424 height 40
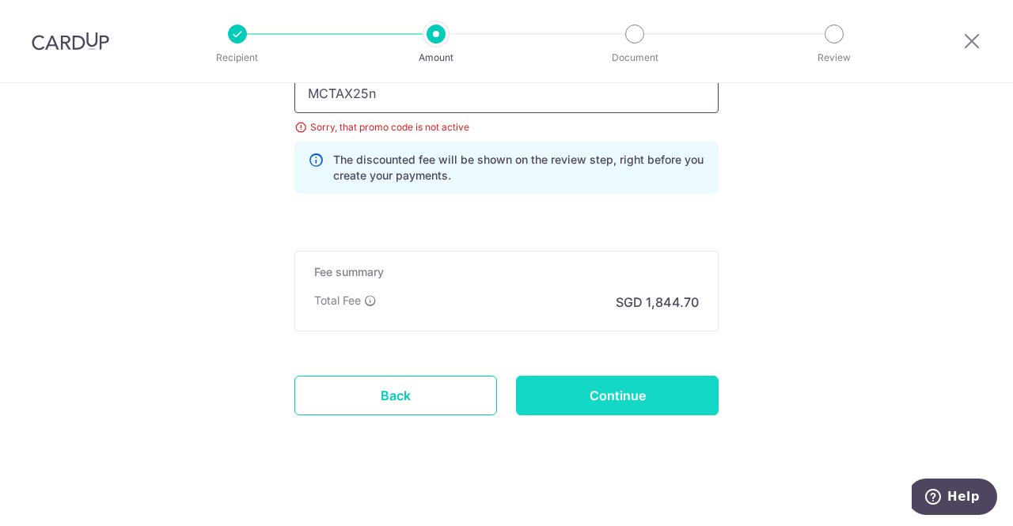
type input "MCTAX25n"
click at [643, 391] on input "Continue" at bounding box center [617, 396] width 203 height 40
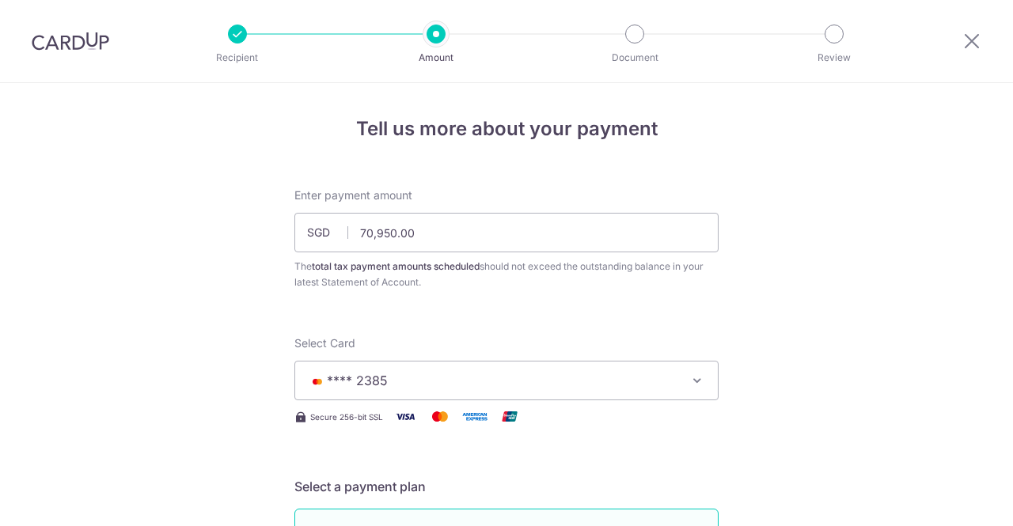
scroll to position [1180, 0]
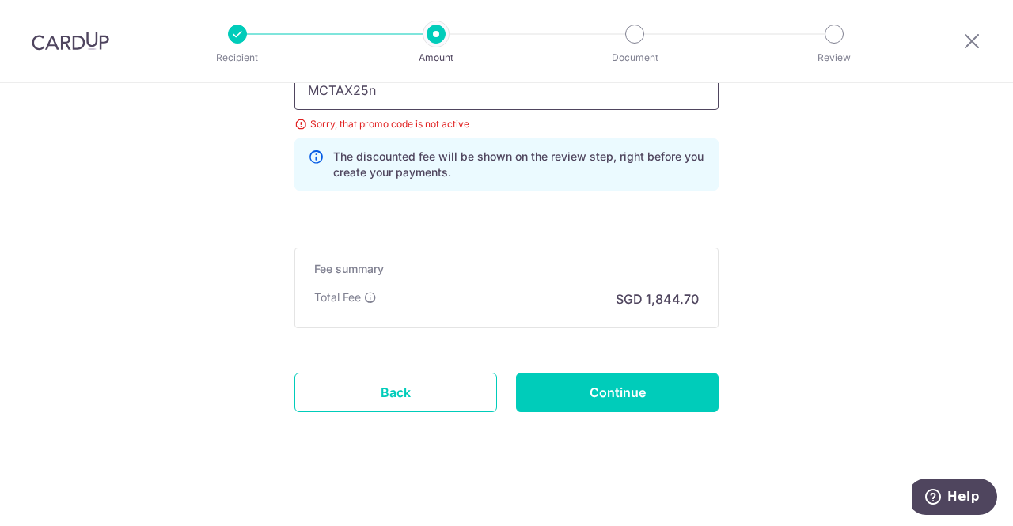
click at [392, 90] on input "MCTAX25n" at bounding box center [506, 90] width 424 height 40
click at [351, 111] on div "MCTAX25n Sorry, that promo code is not active The discounted fee will be shown …" at bounding box center [506, 130] width 424 height 120
click at [339, 88] on input "MCTAX25n" at bounding box center [506, 90] width 424 height 40
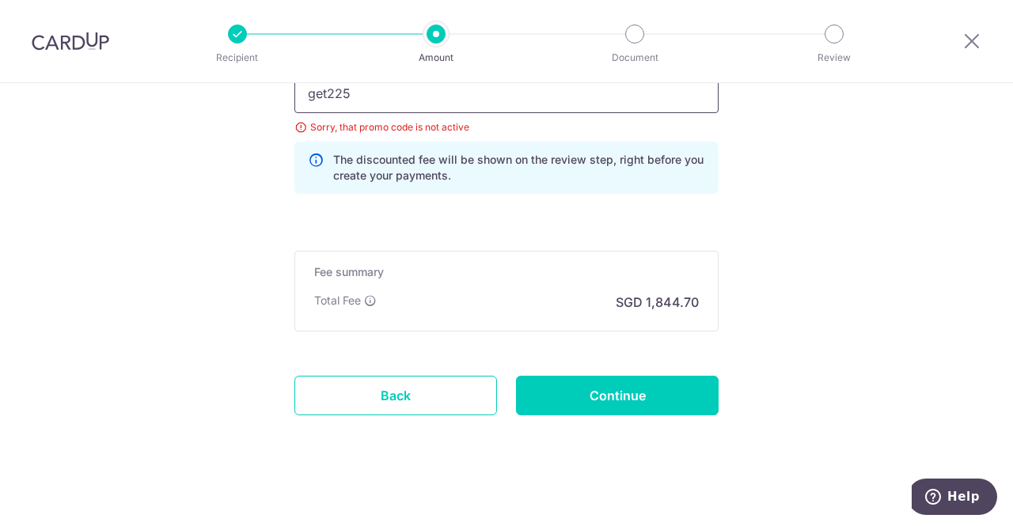
type input "get225"
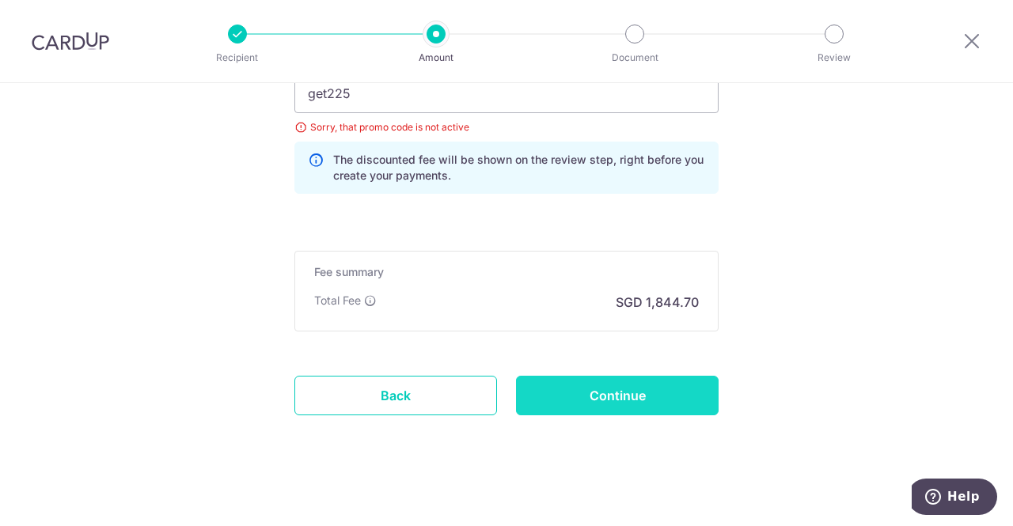
click at [573, 381] on input "Continue" at bounding box center [617, 396] width 203 height 40
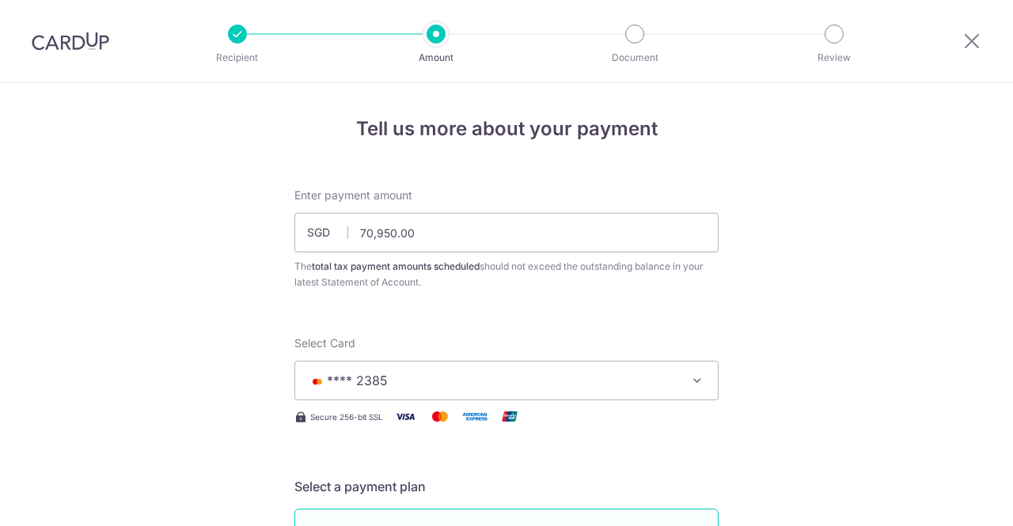
scroll to position [1180, 0]
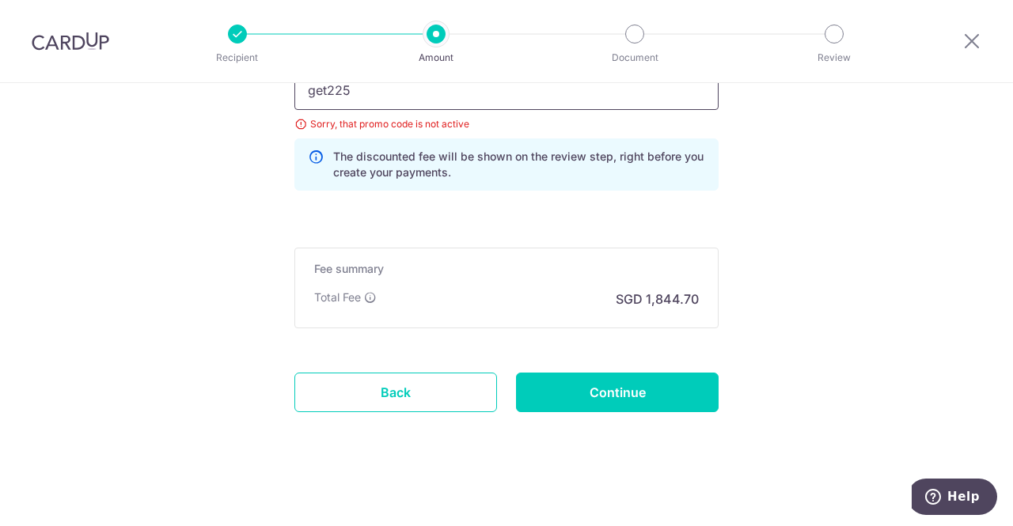
click at [339, 89] on input "get225" at bounding box center [506, 90] width 424 height 40
paste input "SAVERENT179"
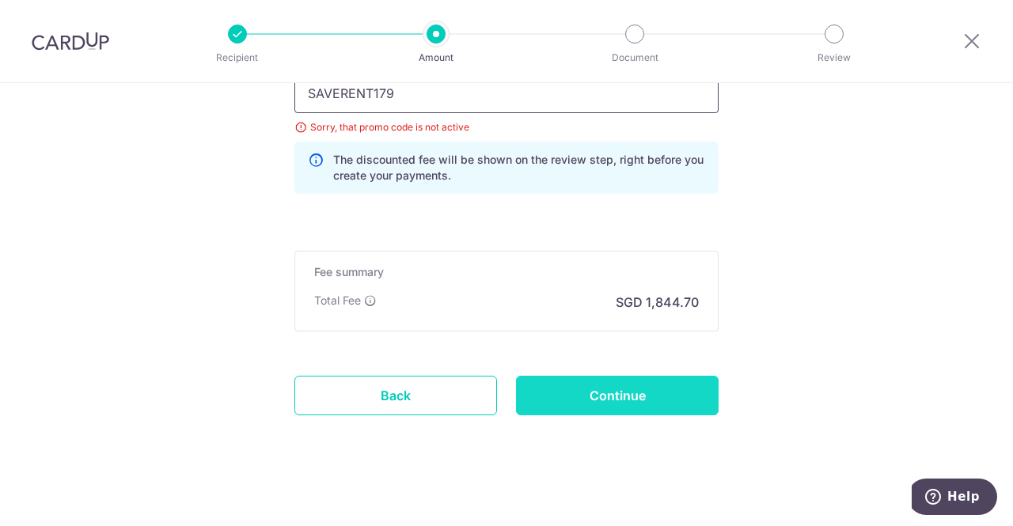
type input "SAVERENT179"
click at [583, 397] on input "Continue" at bounding box center [617, 396] width 203 height 40
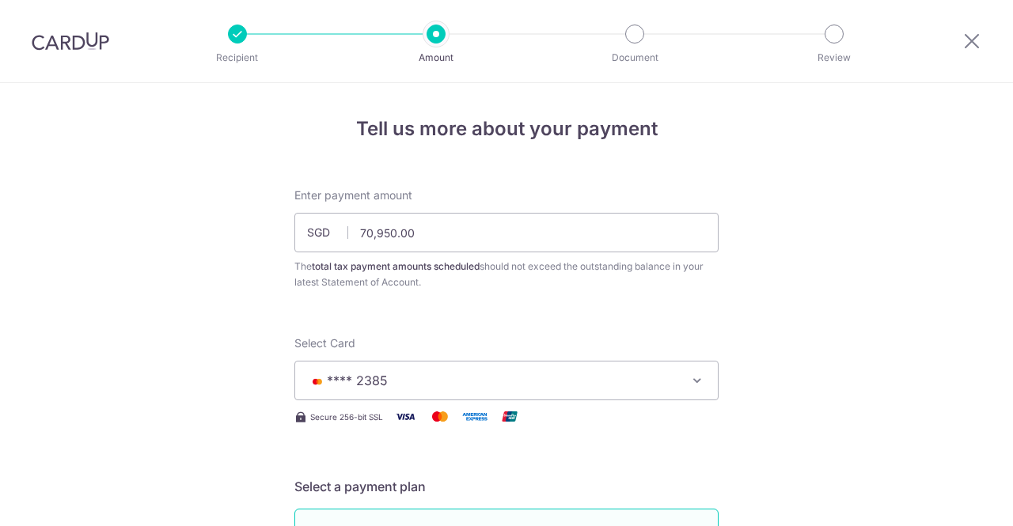
scroll to position [1180, 0]
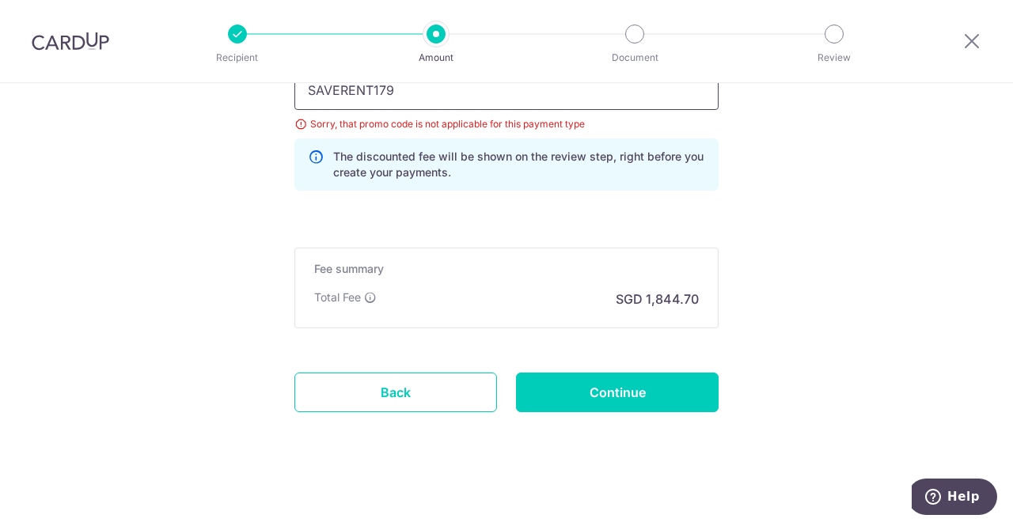
click at [372, 97] on input "SAVERENT179" at bounding box center [506, 90] width 424 height 40
paste input "REC185"
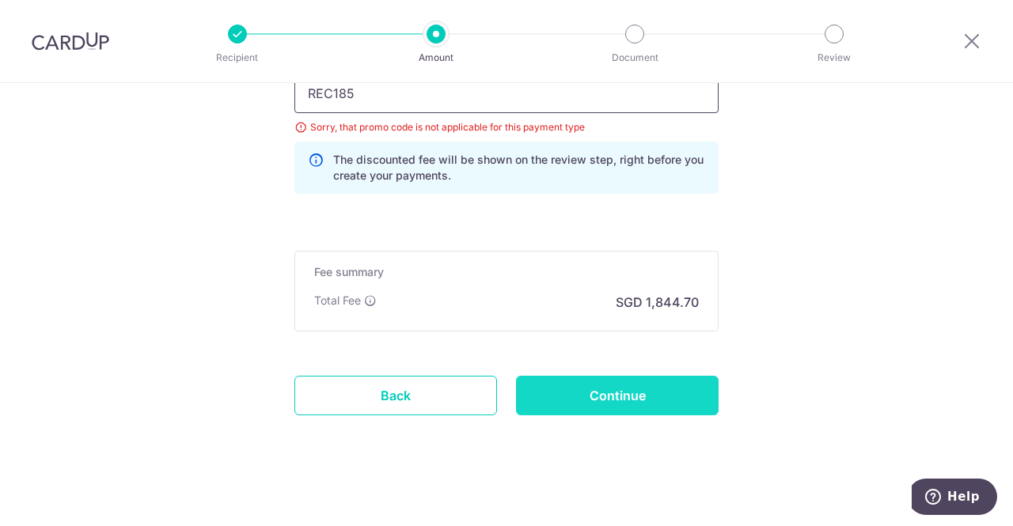
type input "REC185"
click at [547, 377] on input "Continue" at bounding box center [617, 396] width 203 height 40
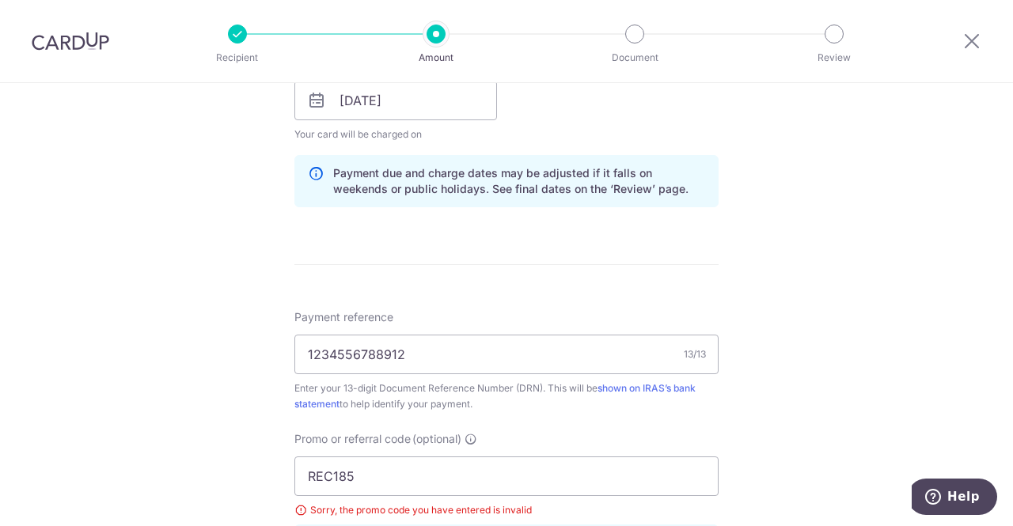
scroll to position [553, 0]
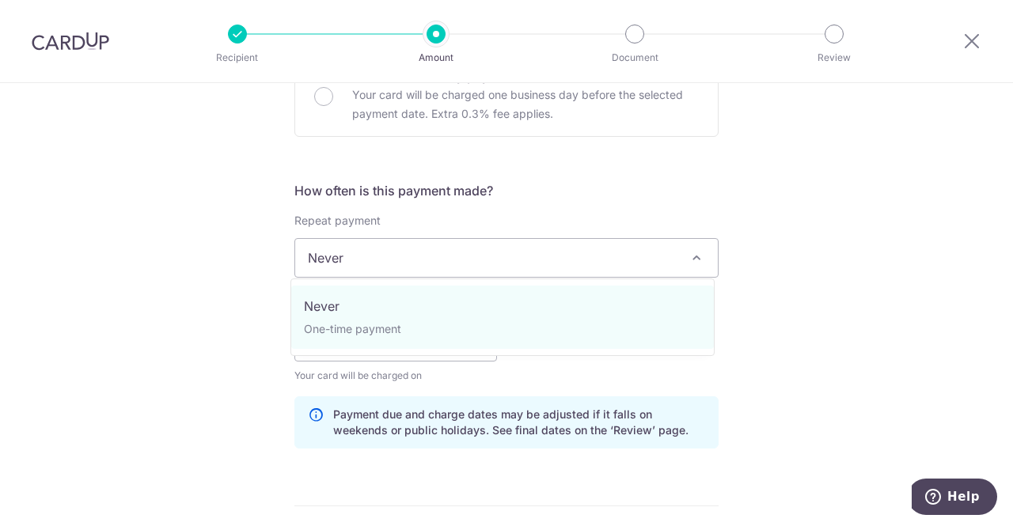
click at [349, 267] on span "Never" at bounding box center [506, 258] width 423 height 38
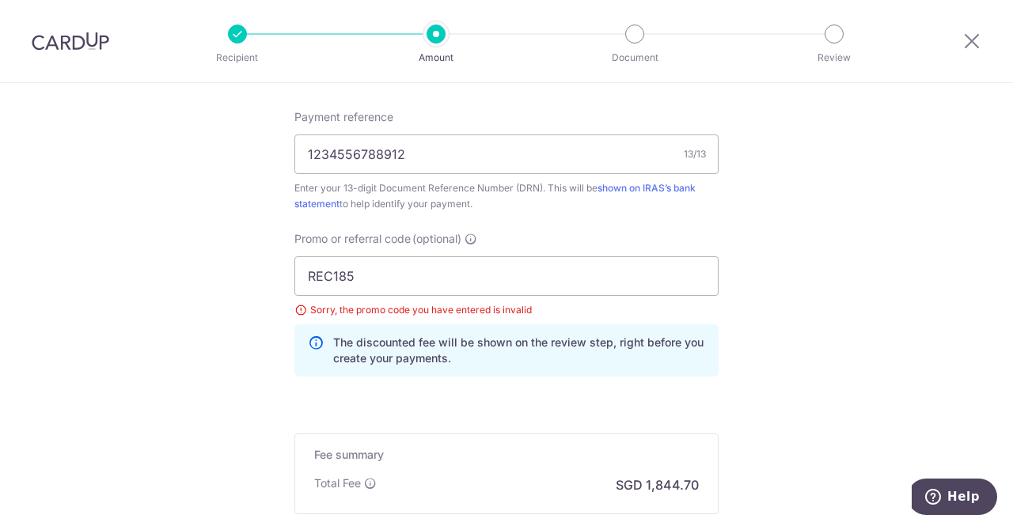
scroll to position [995, 0]
click at [334, 270] on input "REC185" at bounding box center [506, 276] width 424 height 40
paste input "3HOME25R"
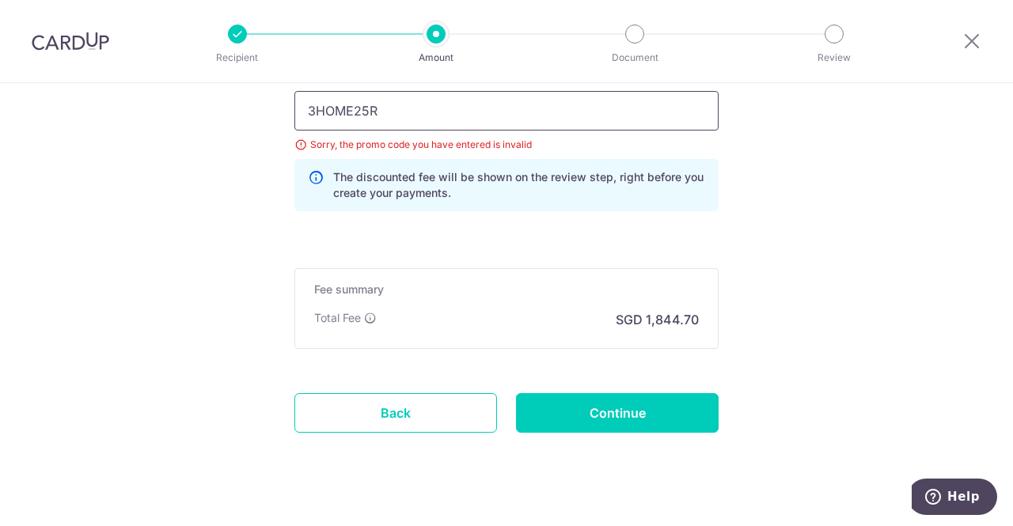
scroll to position [1180, 0]
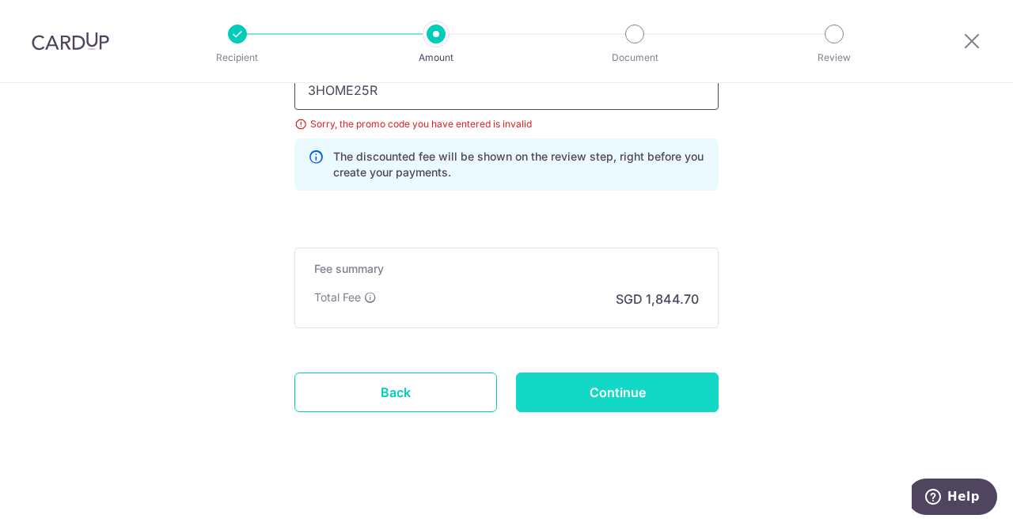
type input "3HOME25R"
click at [534, 377] on input "Continue" at bounding box center [617, 393] width 203 height 40
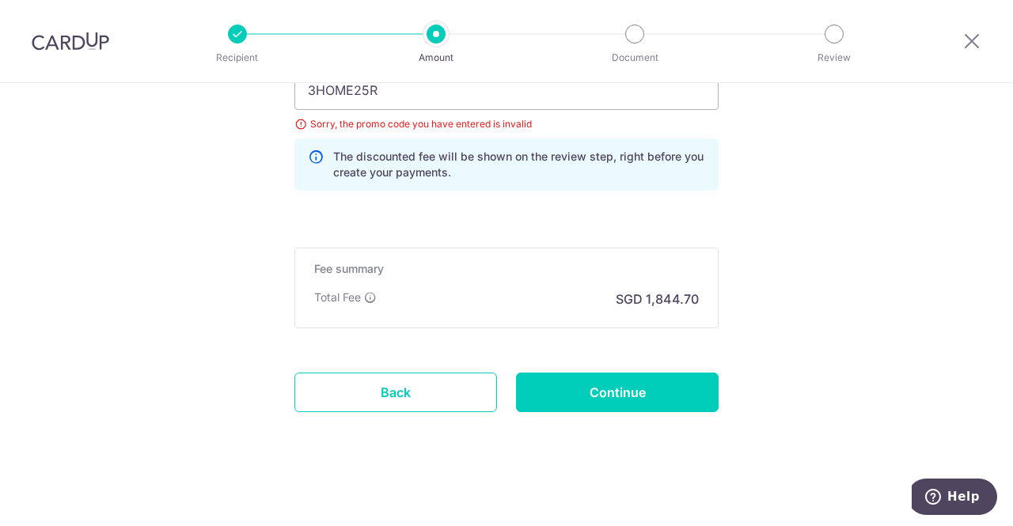
scroll to position [1165, 0]
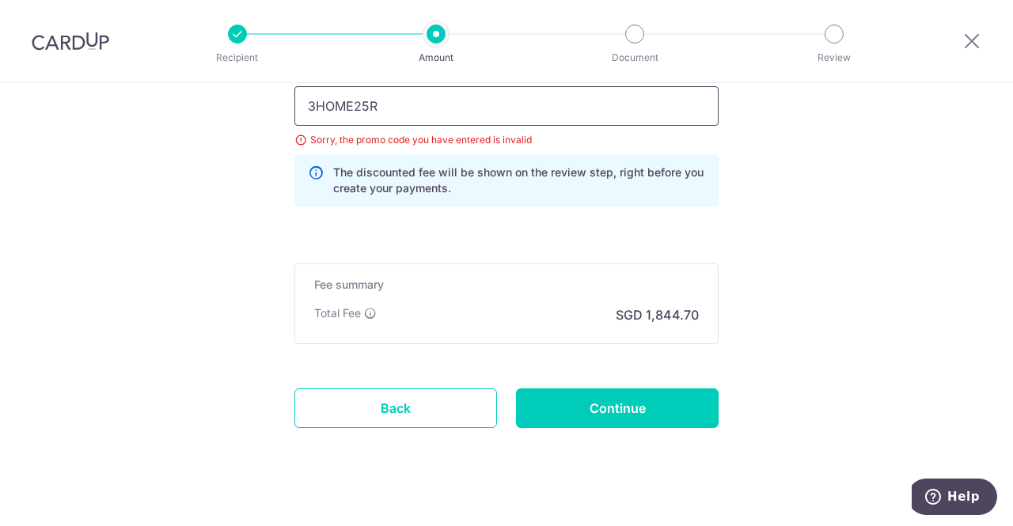
click at [320, 93] on input "3HOME25R" at bounding box center [506, 106] width 424 height 40
paste input "OFF225"
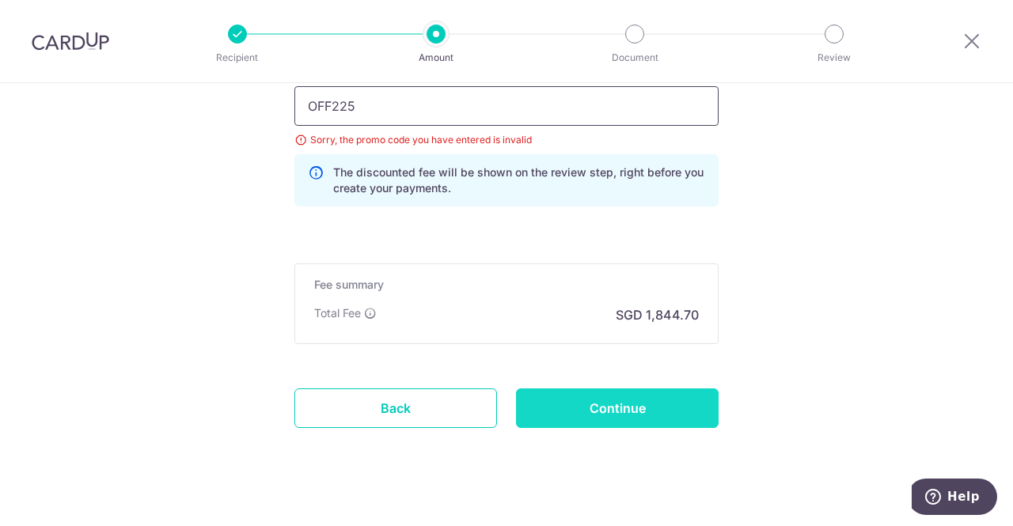
type input "OFF225"
click at [570, 397] on input "Continue" at bounding box center [617, 409] width 203 height 40
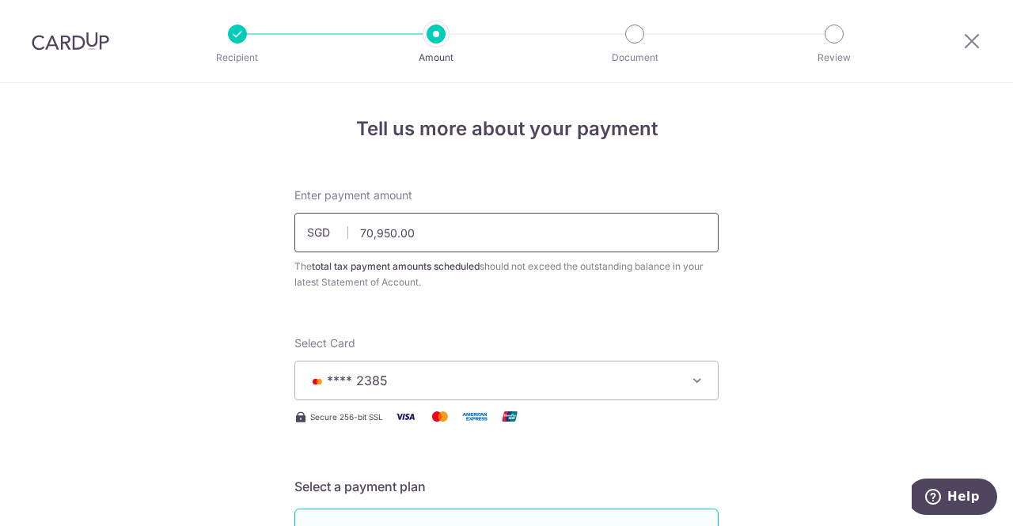
click at [379, 235] on input "70,950.00" at bounding box center [506, 233] width 424 height 40
click at [589, 215] on input "70,950.00" at bounding box center [506, 233] width 424 height 40
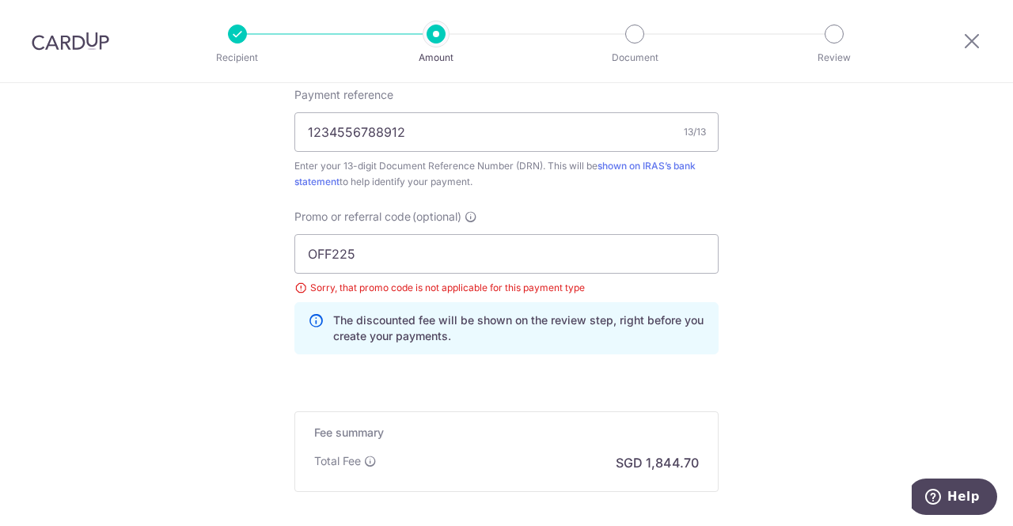
scroll to position [1047, 0]
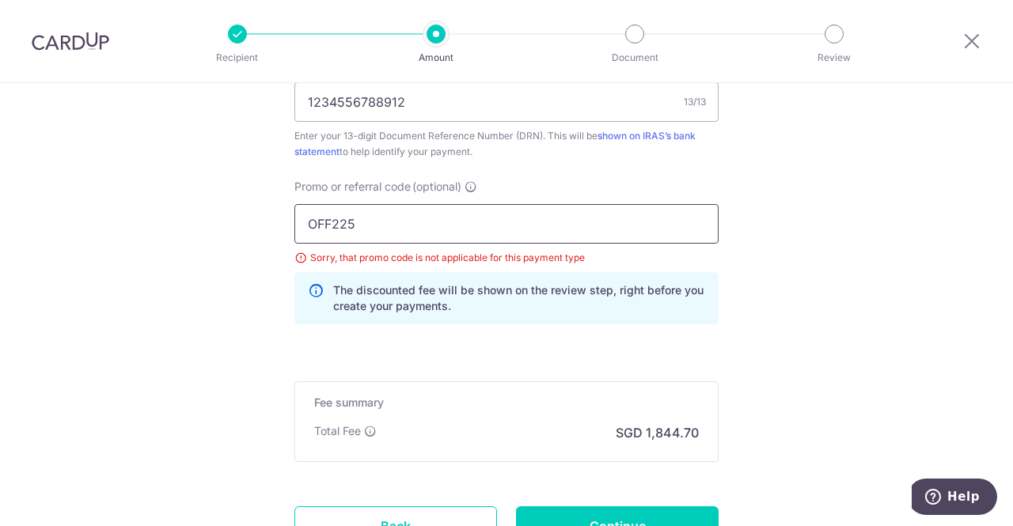
click at [446, 218] on input "OFF225" at bounding box center [506, 224] width 424 height 40
type input "70,950.00"
drag, startPoint x: 332, startPoint y: 226, endPoint x: 198, endPoint y: 207, distance: 135.0
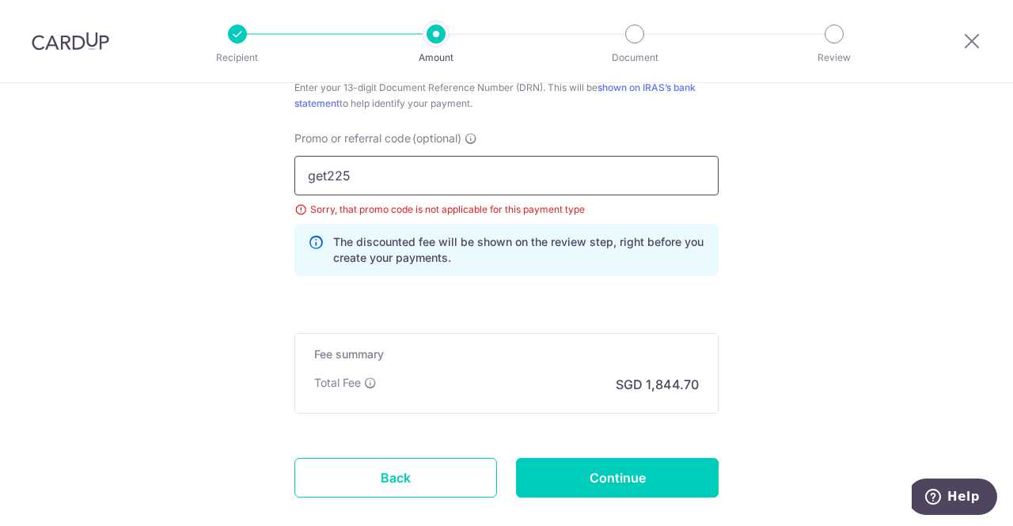
scroll to position [1111, 0]
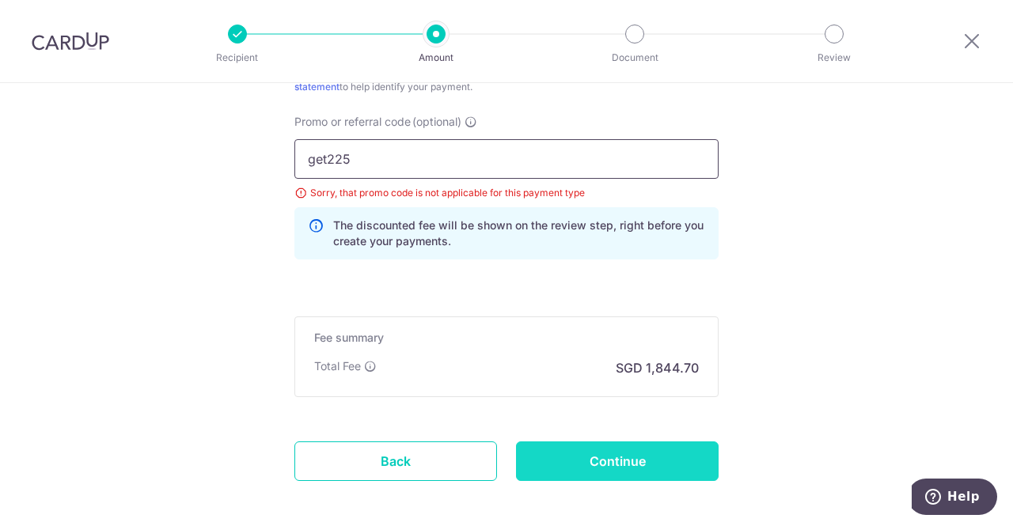
type input "get225"
click at [643, 453] on input "Continue" at bounding box center [617, 462] width 203 height 40
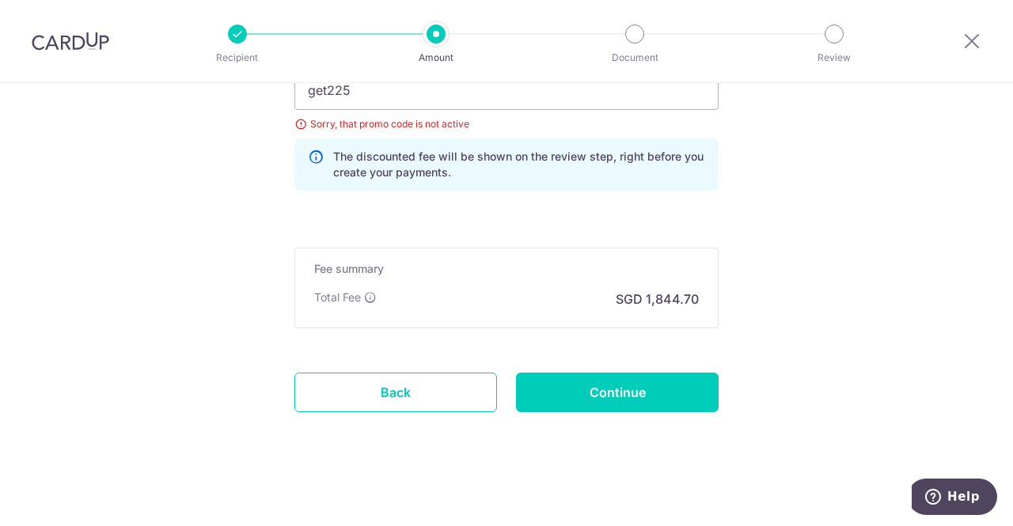
scroll to position [1111, 0]
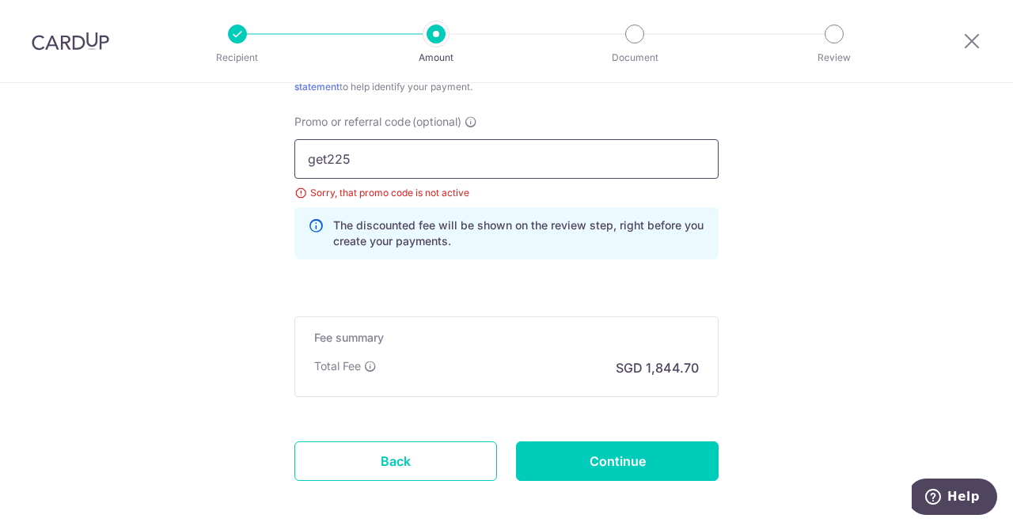
click at [322, 153] on input "get225" at bounding box center [506, 159] width 424 height 40
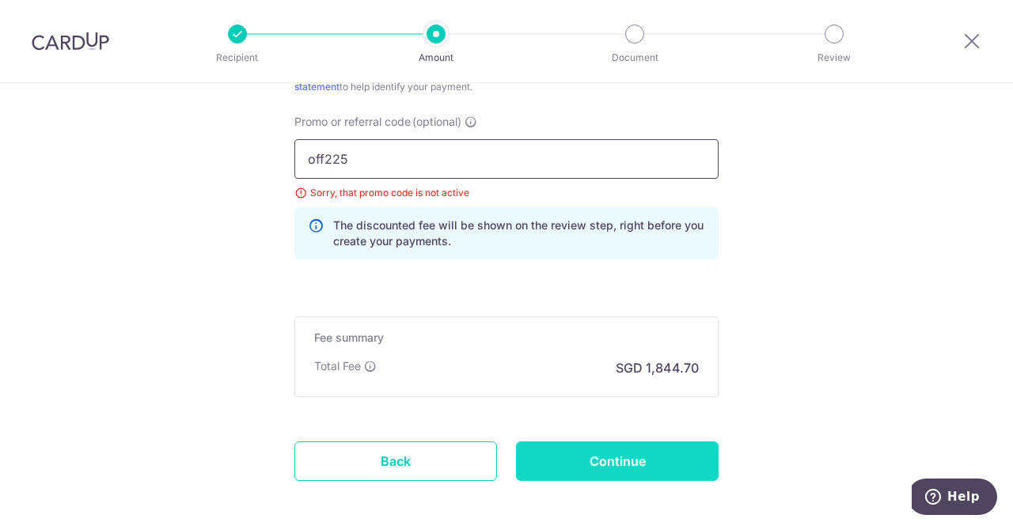
type input "off225"
click at [621, 458] on input "Continue" at bounding box center [617, 462] width 203 height 40
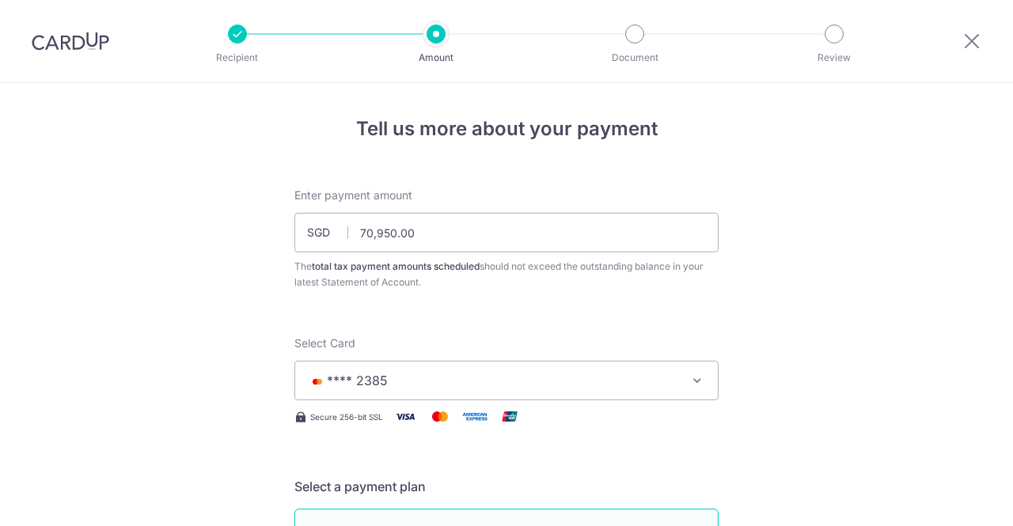
scroll to position [1180, 0]
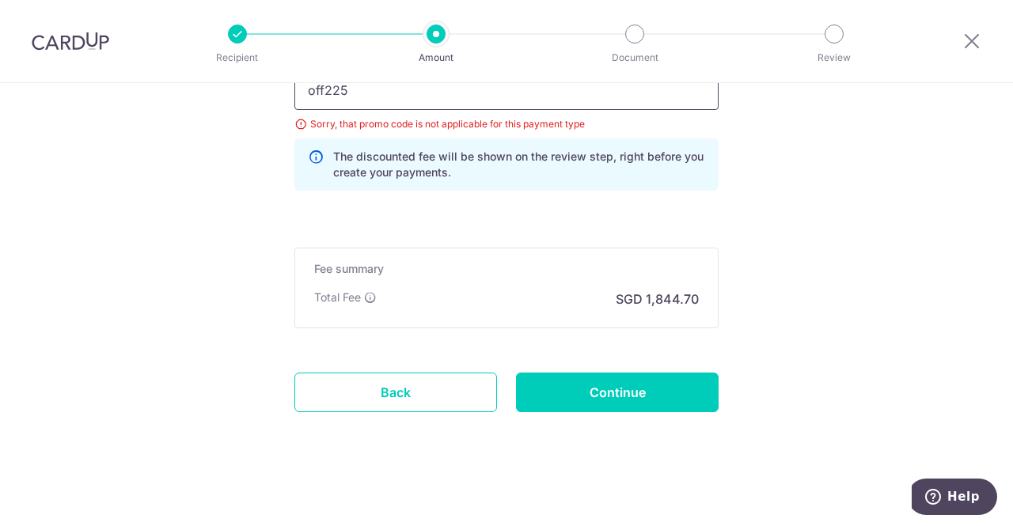
click at [344, 89] on input "off225" at bounding box center [506, 90] width 424 height 40
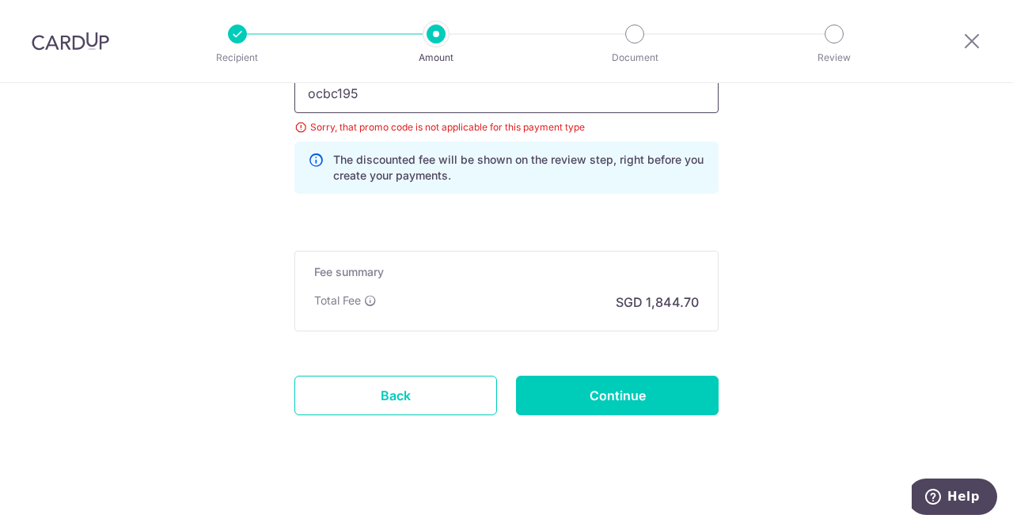
type input "ocbc195"
click button "Add Card" at bounding box center [0, 0] width 0 height 0
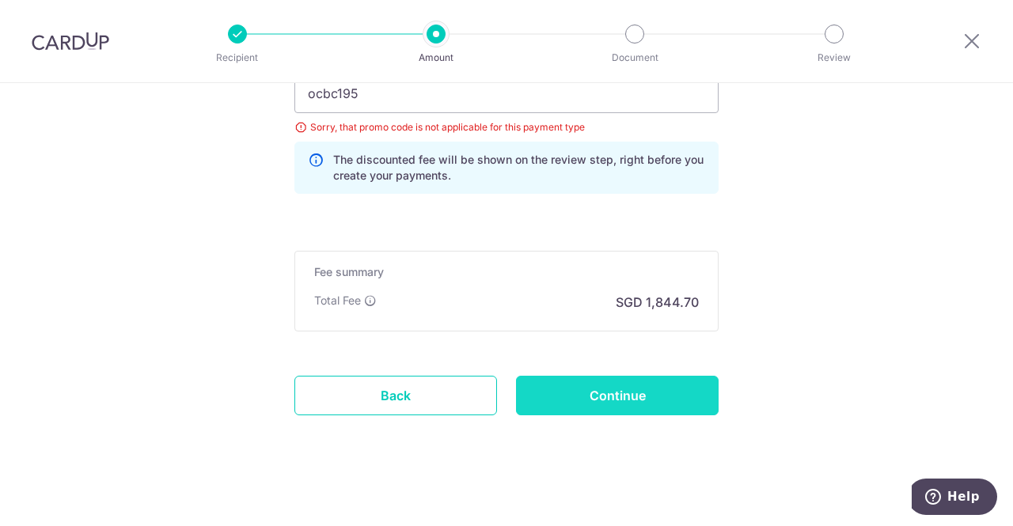
click at [591, 389] on input "Continue" at bounding box center [617, 396] width 203 height 40
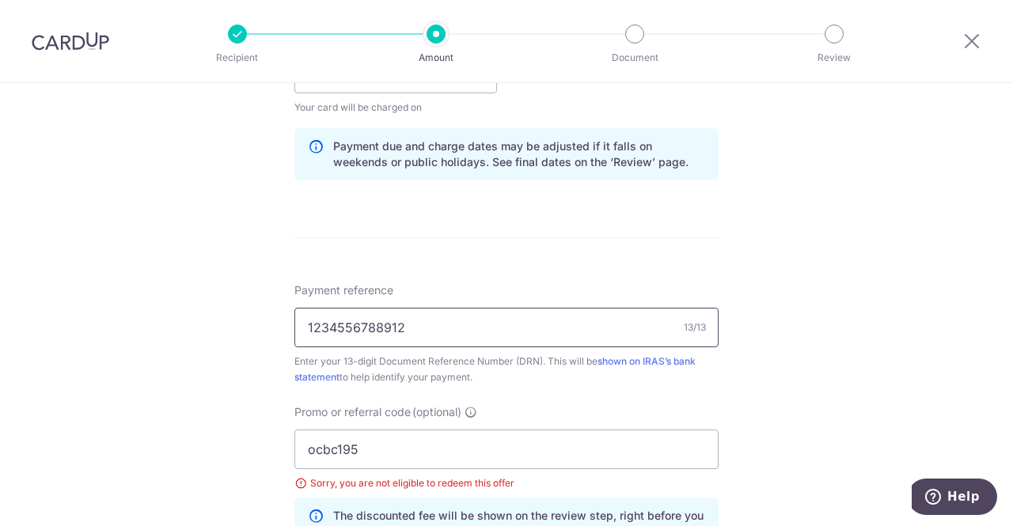
scroll to position [822, 0]
click at [346, 449] on input "ocbc195" at bounding box center [506, 449] width 424 height 40
click at [347, 446] on input "ocbc195" at bounding box center [506, 449] width 424 height 40
paste input "25AMEX21"
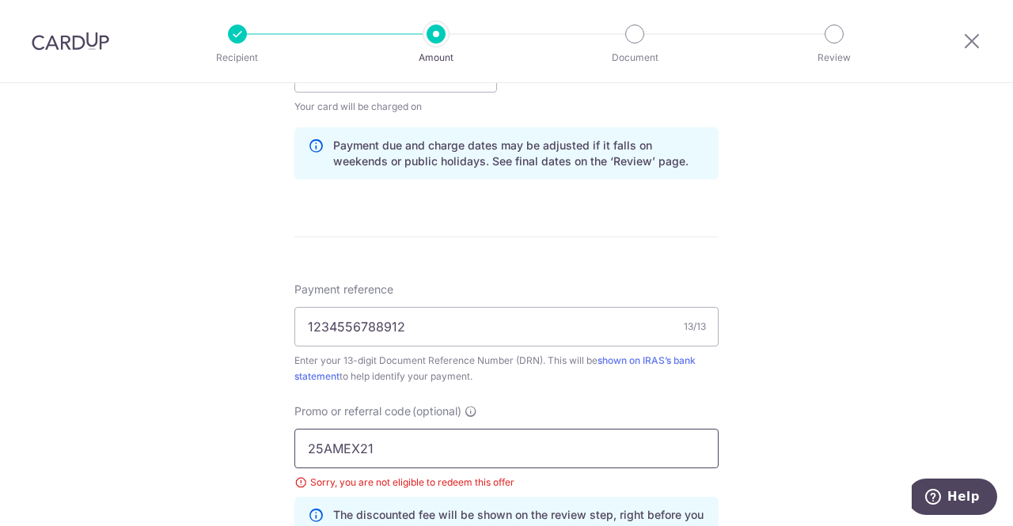
type input "25AMEX21"
click at [898, 378] on div "Tell us more about your payment Enter payment amount SGD 70,950.00 70950.00 The…" at bounding box center [506, 75] width 1013 height 1628
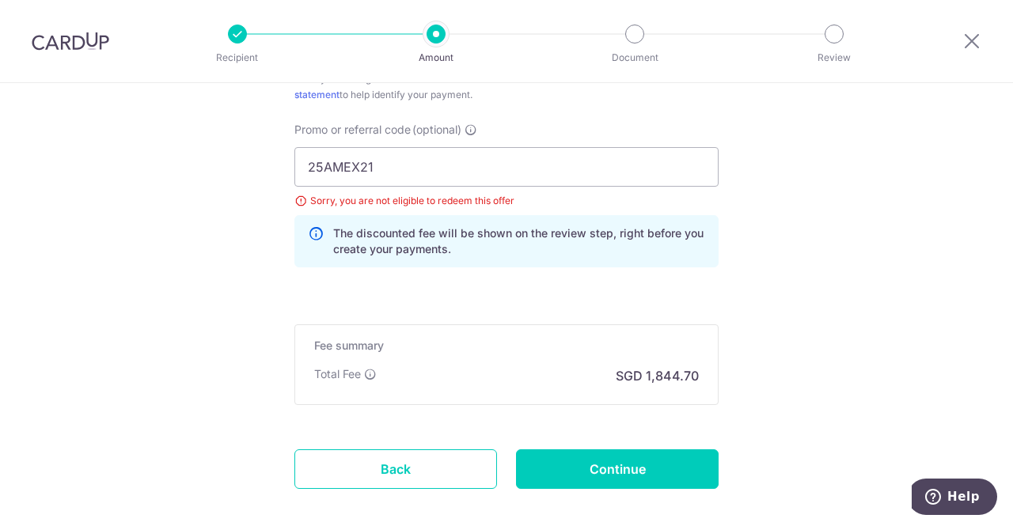
scroll to position [1105, 0]
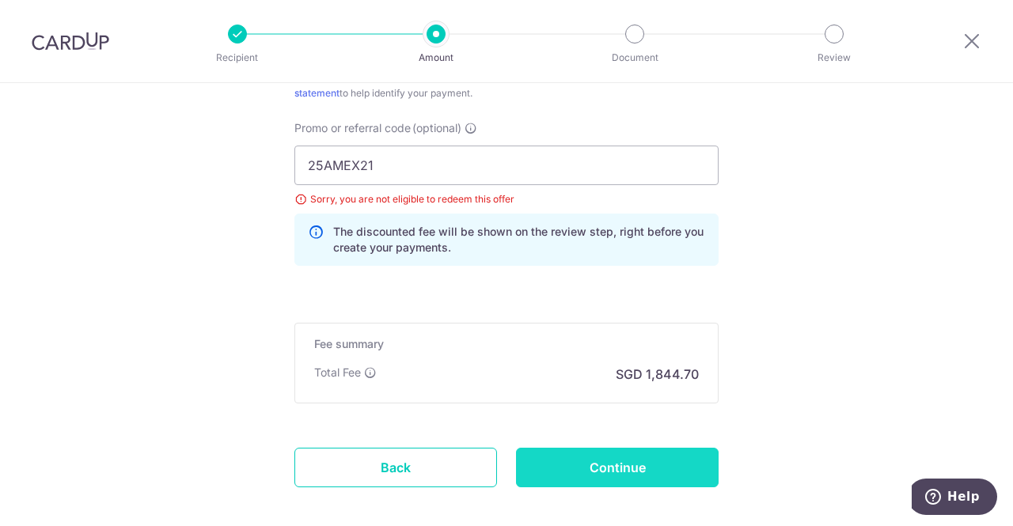
click at [586, 452] on input "Continue" at bounding box center [617, 468] width 203 height 40
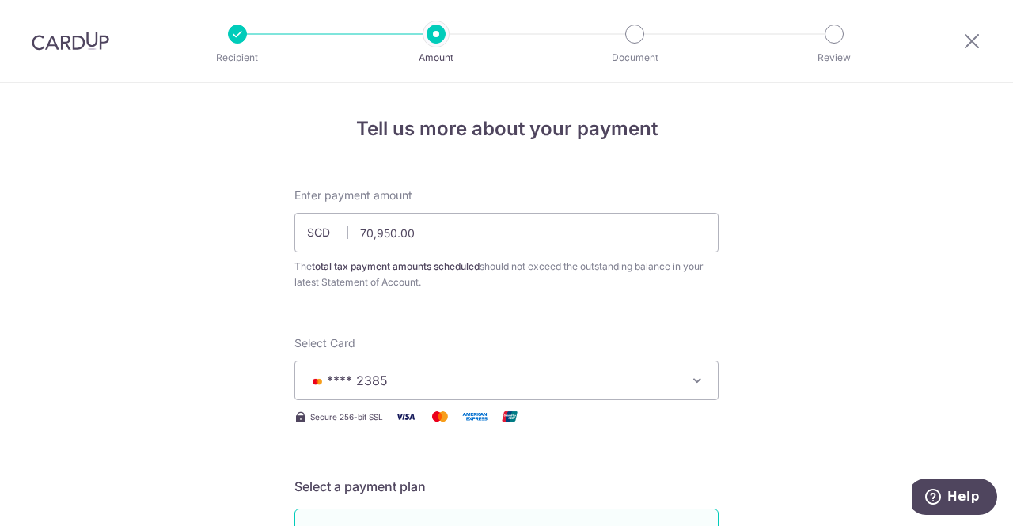
click at [593, 368] on button "**** 2385" at bounding box center [506, 381] width 424 height 40
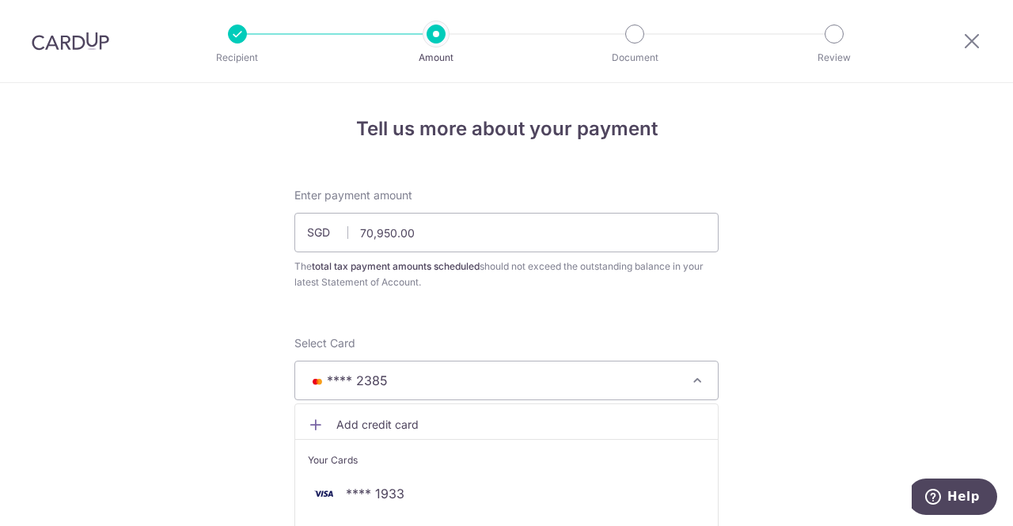
click at [453, 422] on span "Add credit card" at bounding box center [520, 425] width 369 height 16
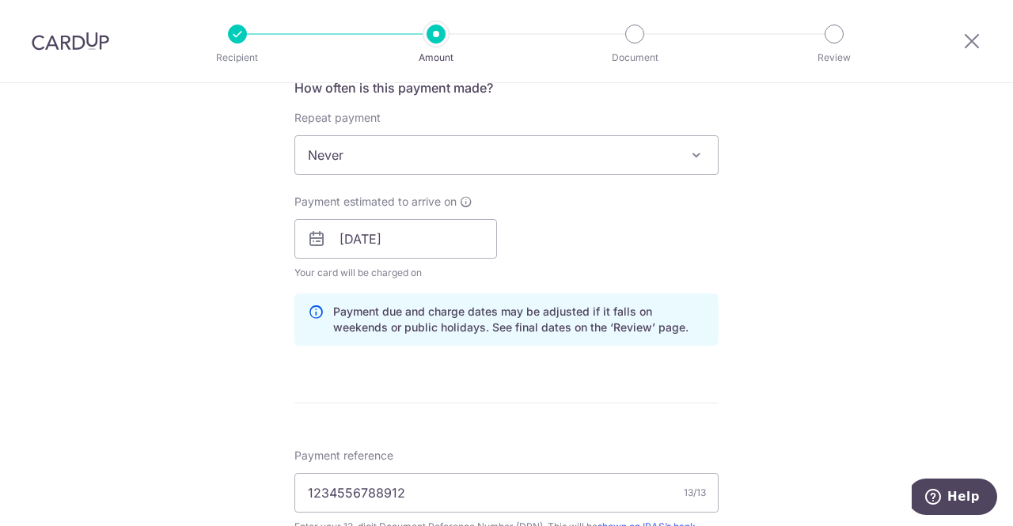
scroll to position [1510, 0]
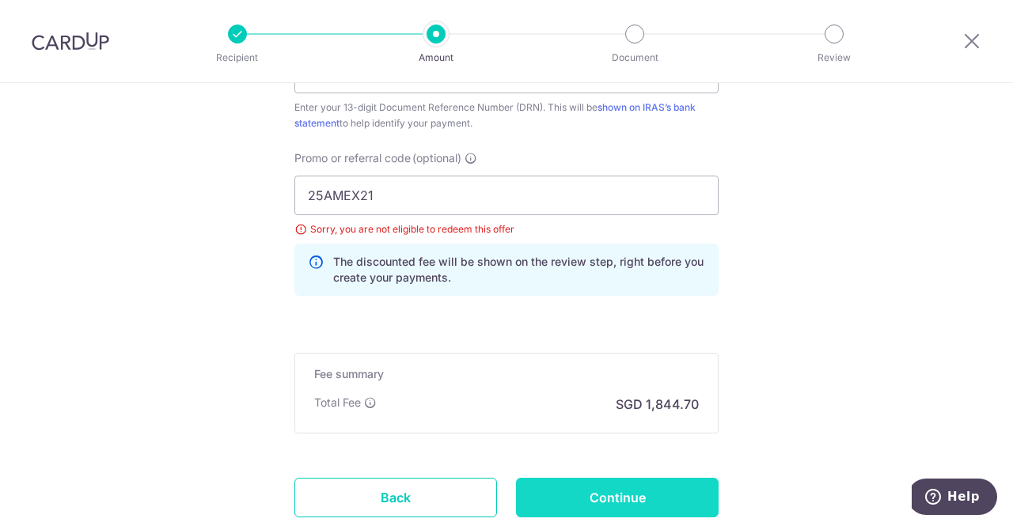
click at [572, 478] on input "Continue" at bounding box center [617, 498] width 203 height 40
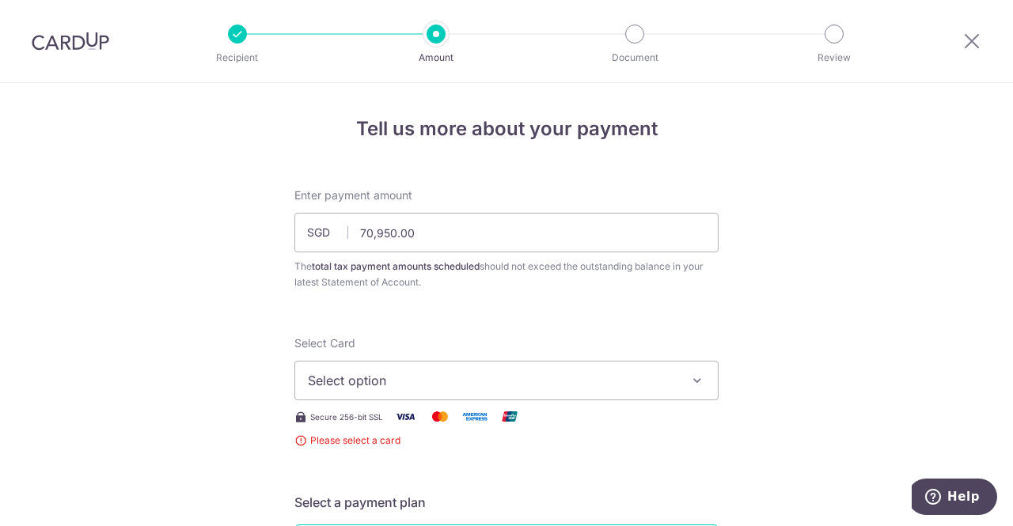
click at [471, 382] on span "Select option" at bounding box center [492, 380] width 369 height 19
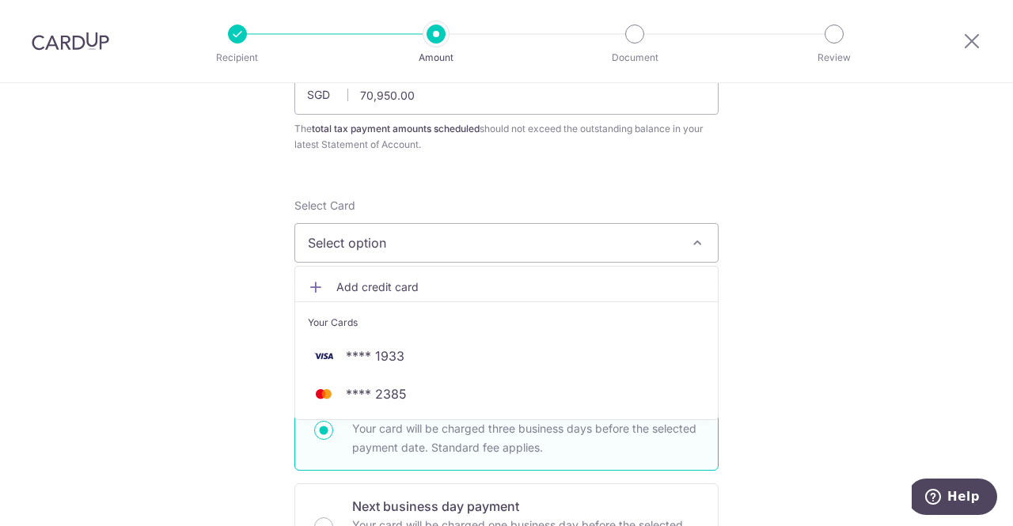
scroll to position [163, 0]
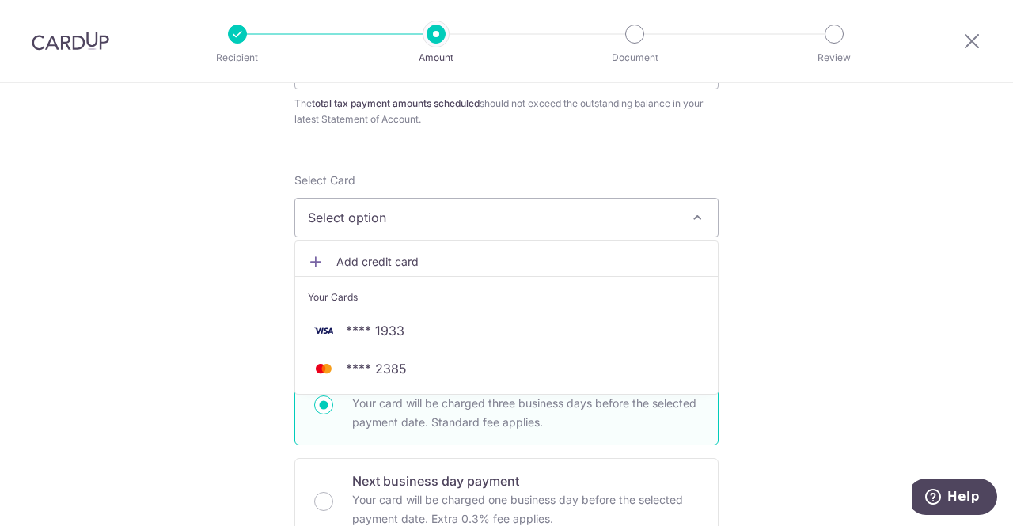
click at [336, 249] on link "Add credit card" at bounding box center [506, 262] width 423 height 28
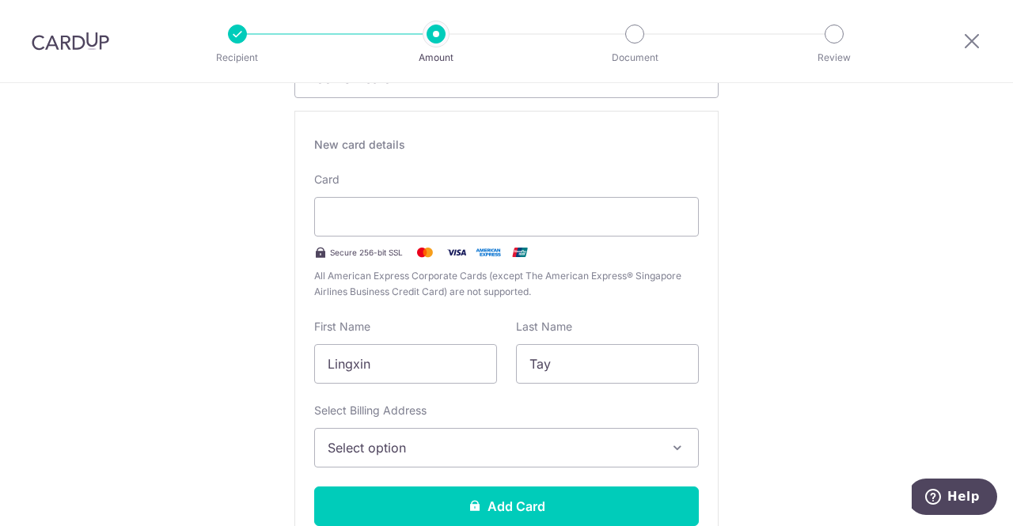
scroll to position [317, 0]
